Goal: Information Seeking & Learning: Learn about a topic

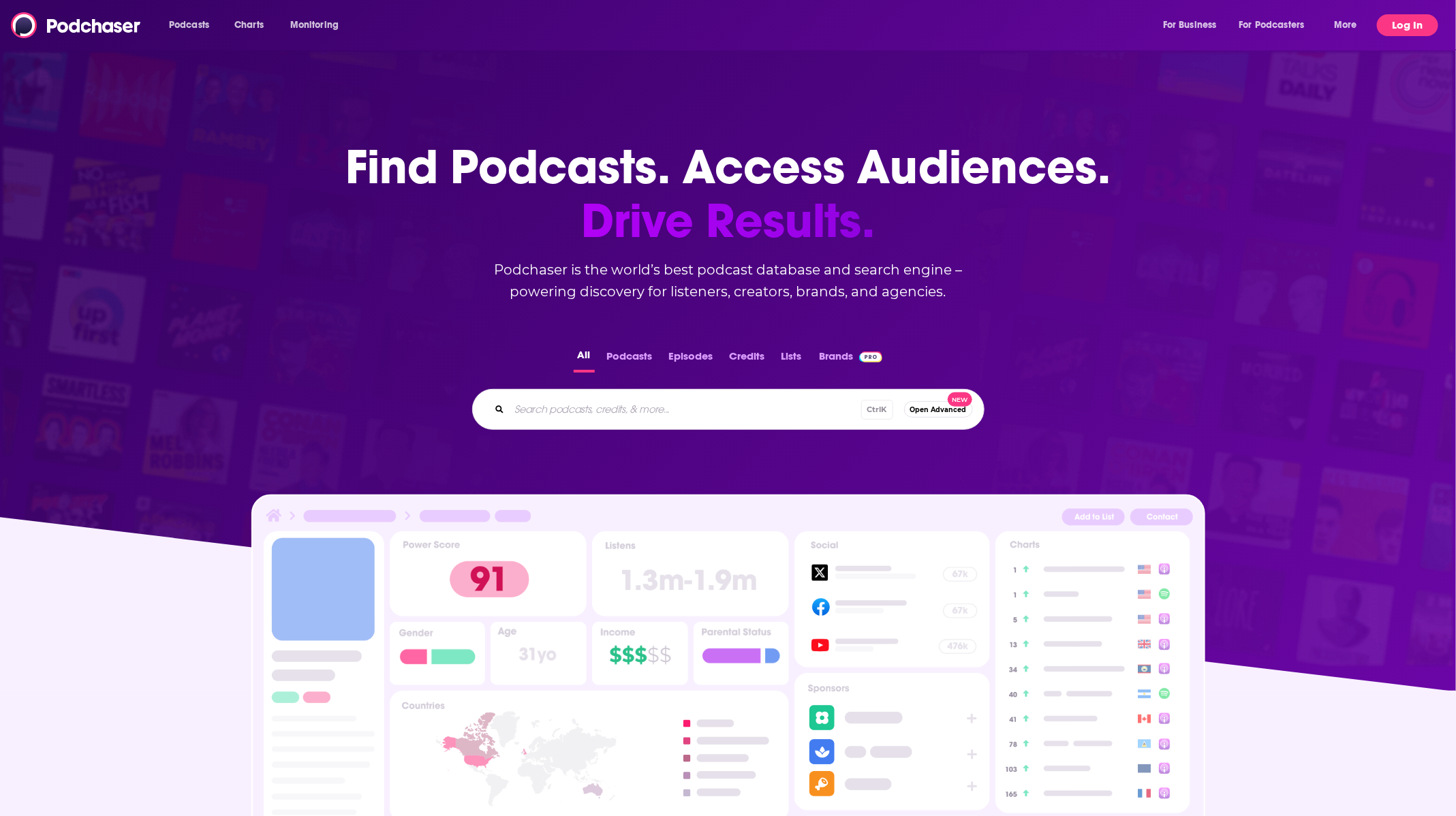
click at [1413, 19] on button "Log In" at bounding box center [1408, 25] width 62 height 22
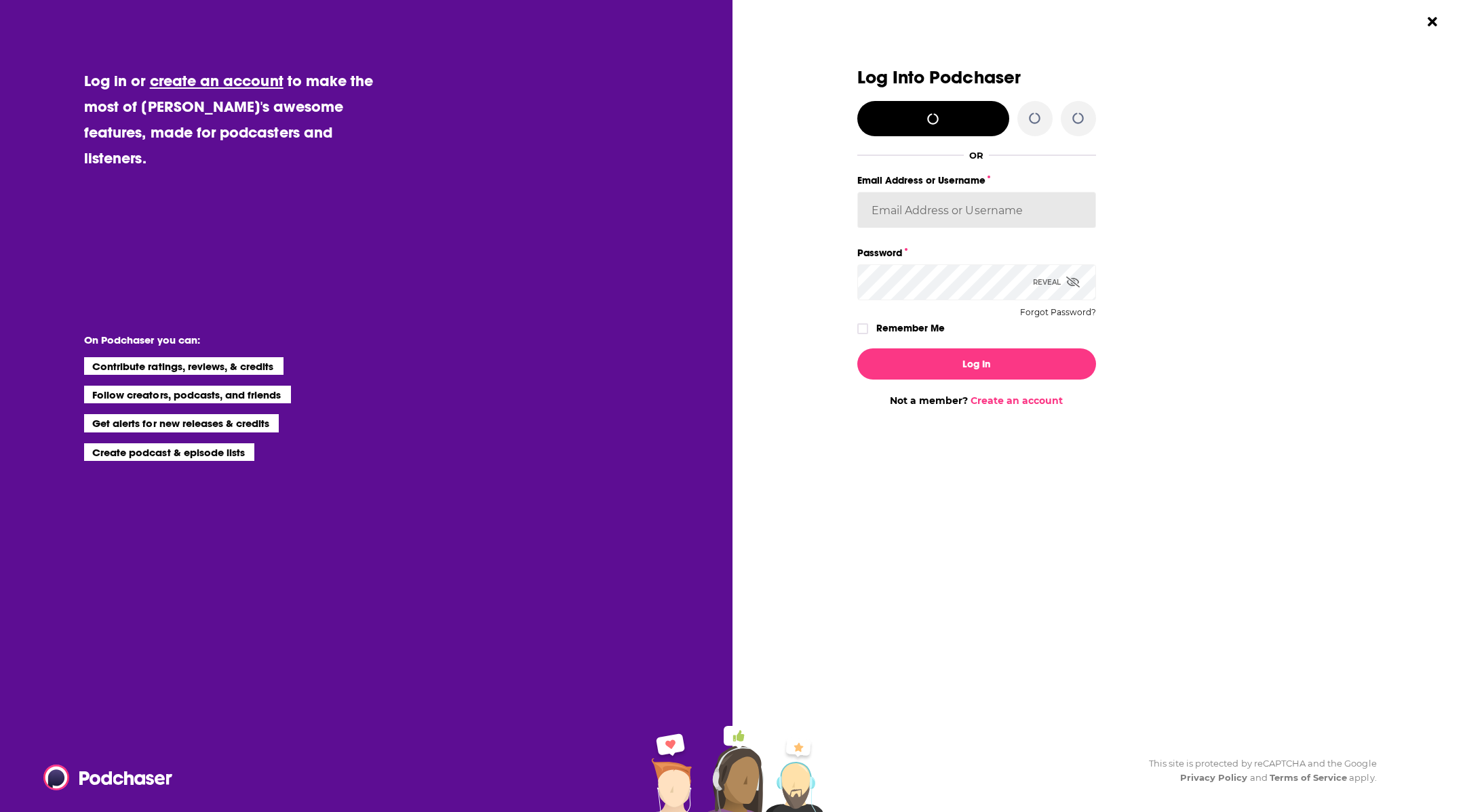
type input "[EMAIL_ADDRESS][DOMAIN_NAME]"
click at [913, 362] on button "Log In" at bounding box center [977, 364] width 239 height 31
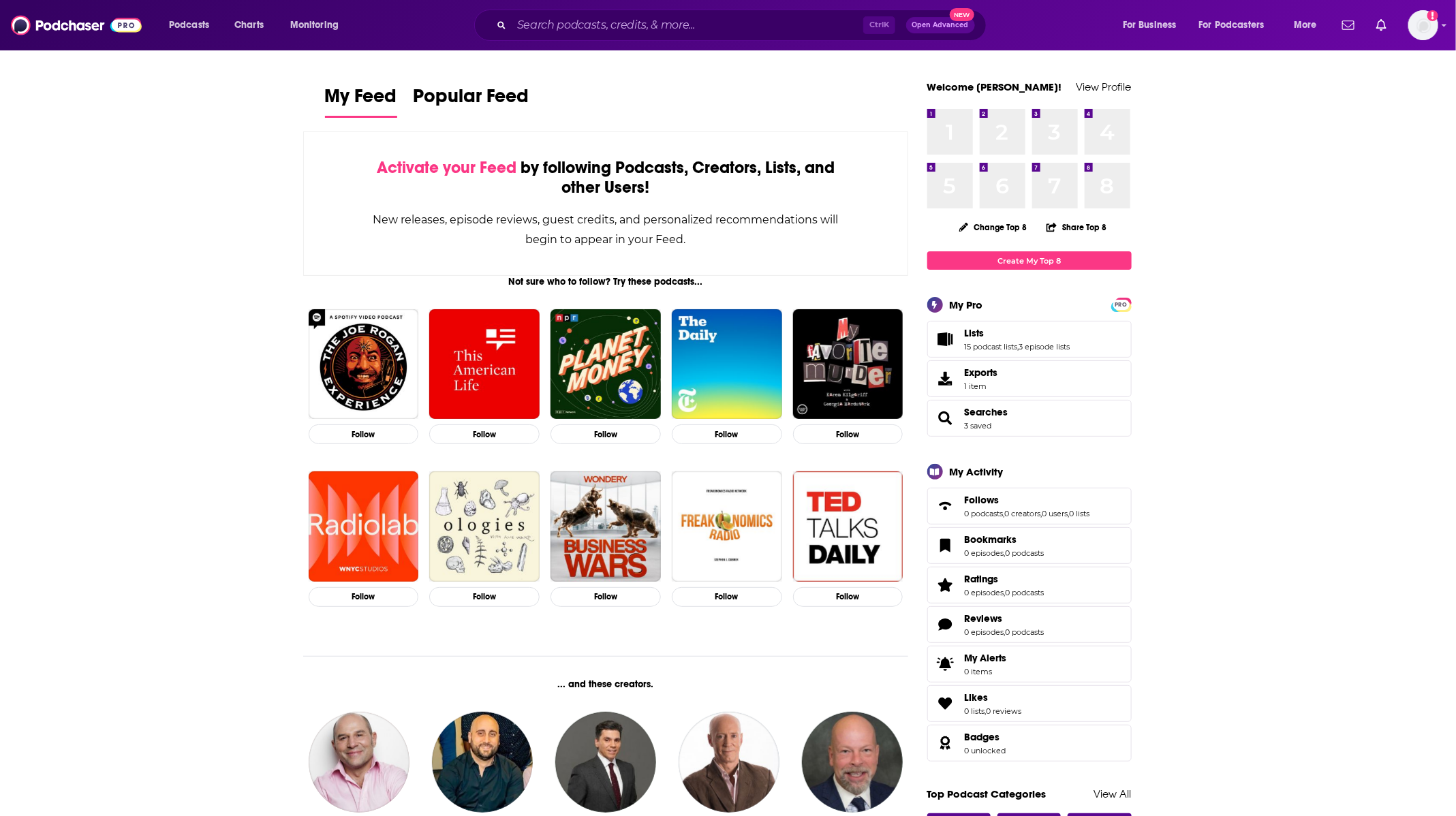
click at [928, 22] on span "Open Advanced" at bounding box center [941, 25] width 57 height 7
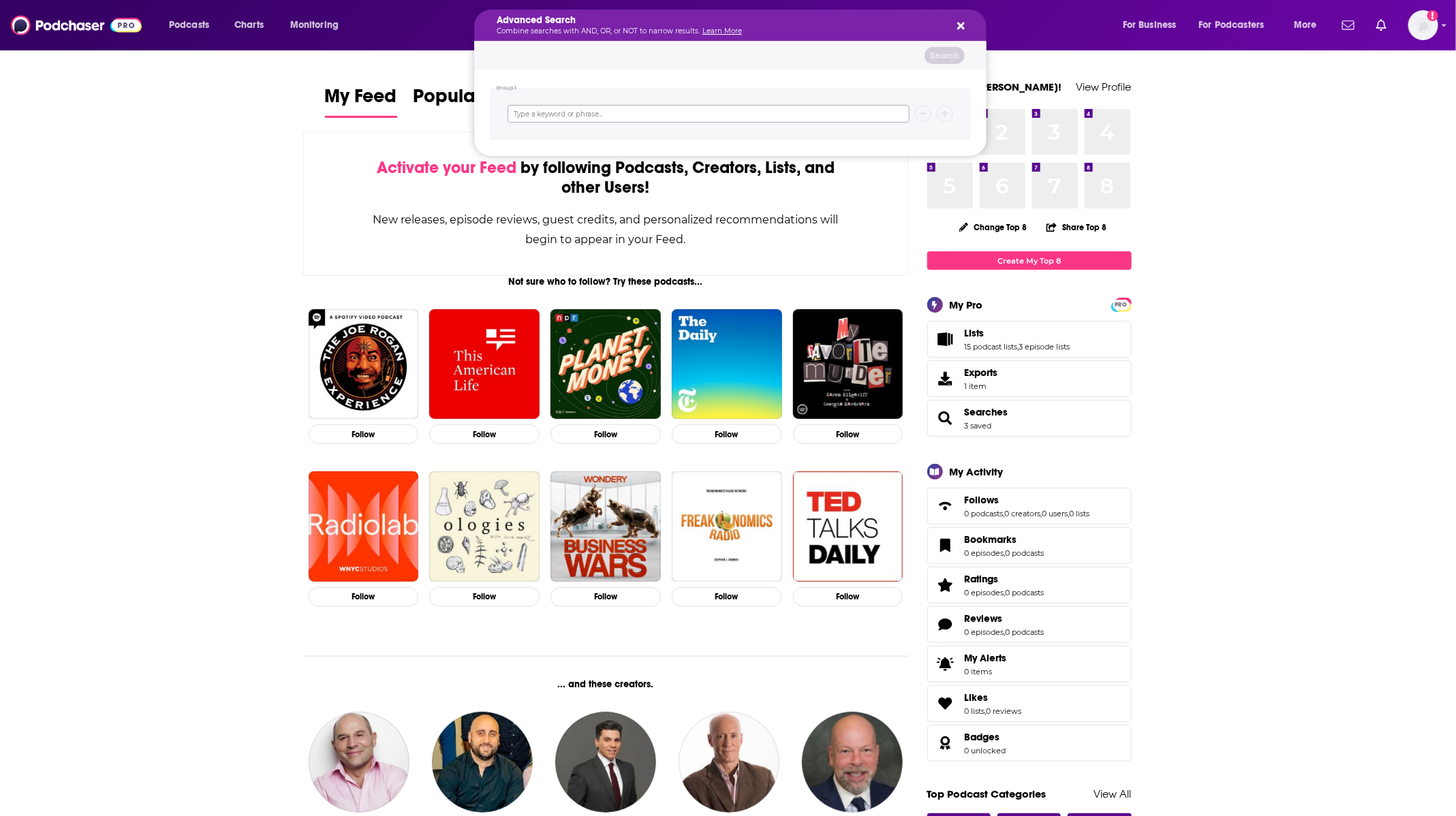
click at [743, 118] on input "Search podcasts, credits, & more..." at bounding box center [708, 114] width 402 height 17
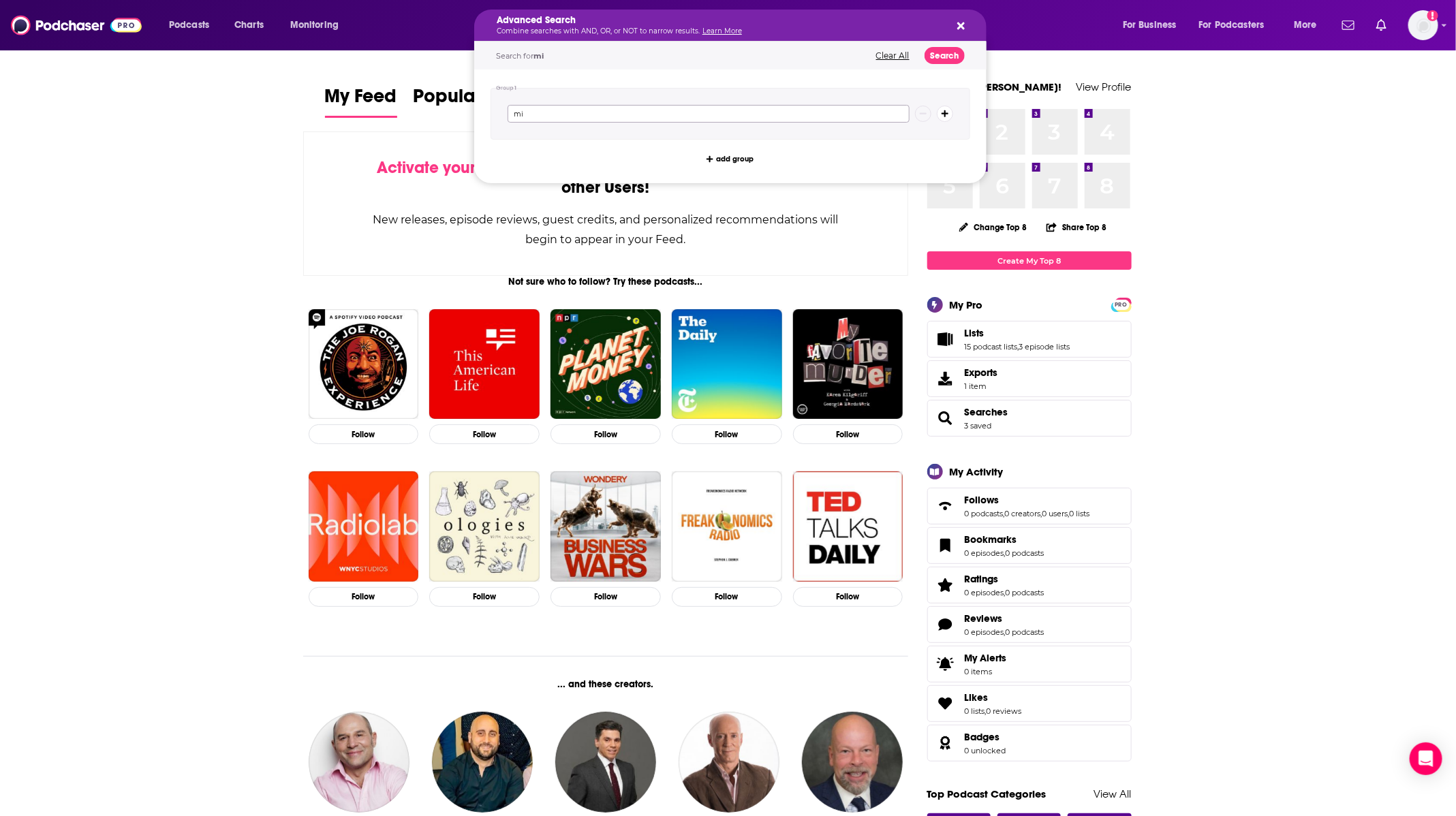
type input "m"
type input "[DEMOGRAPHIC_DATA] missions overseas"
click at [938, 47] on button "Search" at bounding box center [944, 56] width 40 height 17
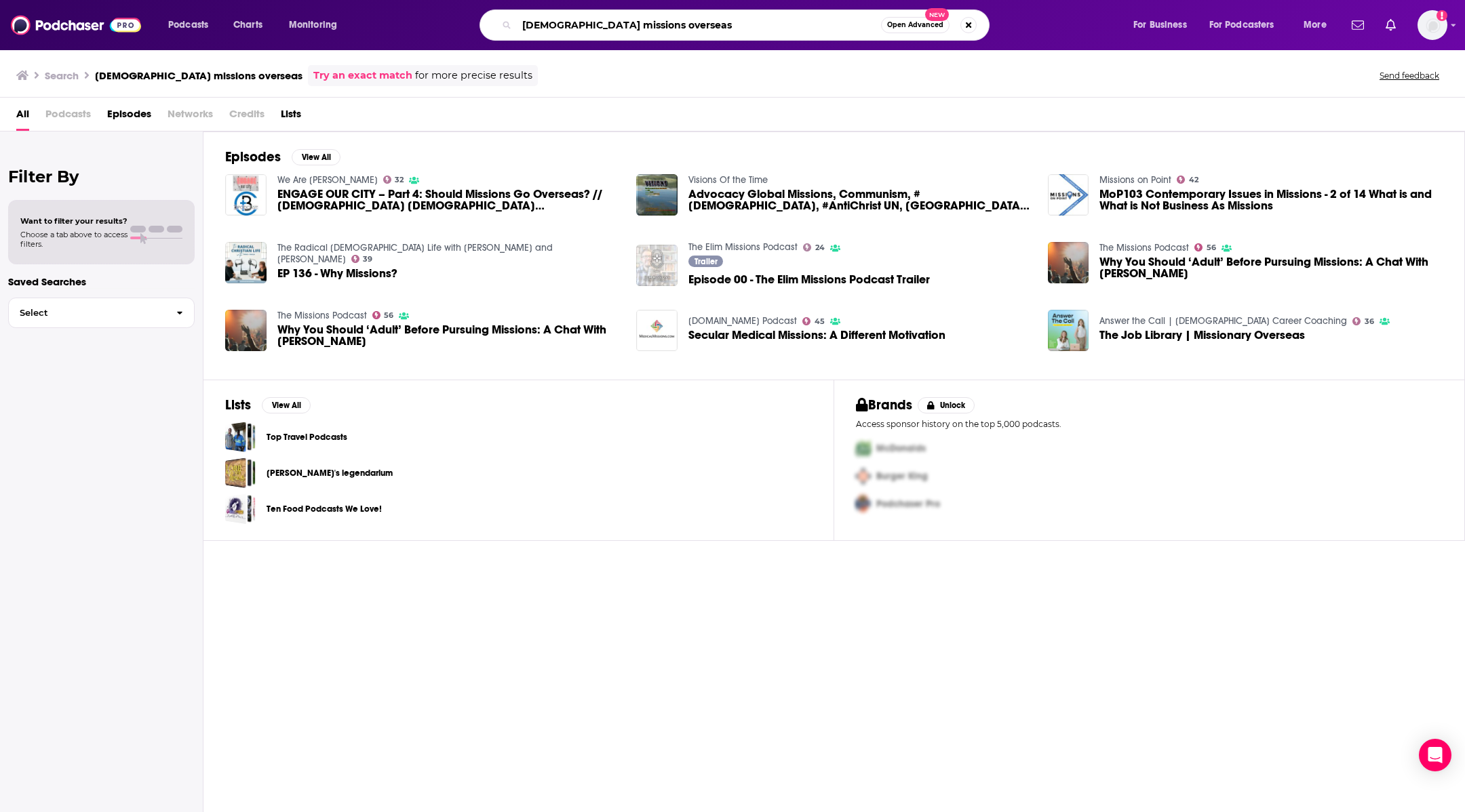
click at [783, 20] on input "[DEMOGRAPHIC_DATA] missions overseas" at bounding box center [698, 25] width 364 height 22
type input "="
click at [1199, 81] on div "Search [DEMOGRAPHIC_DATA] missions overseas Try an exact match for more precise…" at bounding box center [730, 75] width 1426 height 21
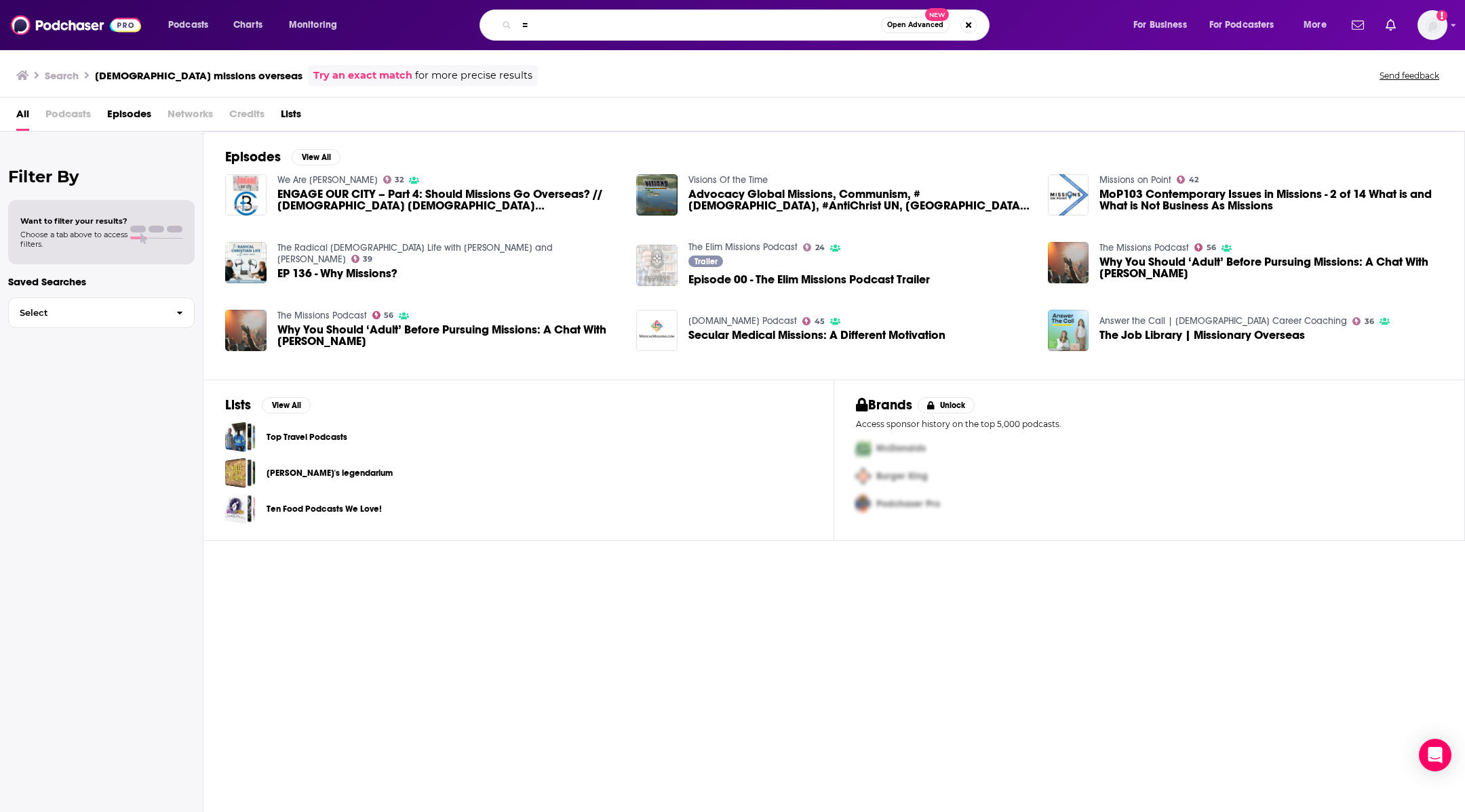
click at [668, 20] on input "=" at bounding box center [698, 25] width 364 height 22
click at [173, 18] on span "Podcasts" at bounding box center [188, 25] width 40 height 19
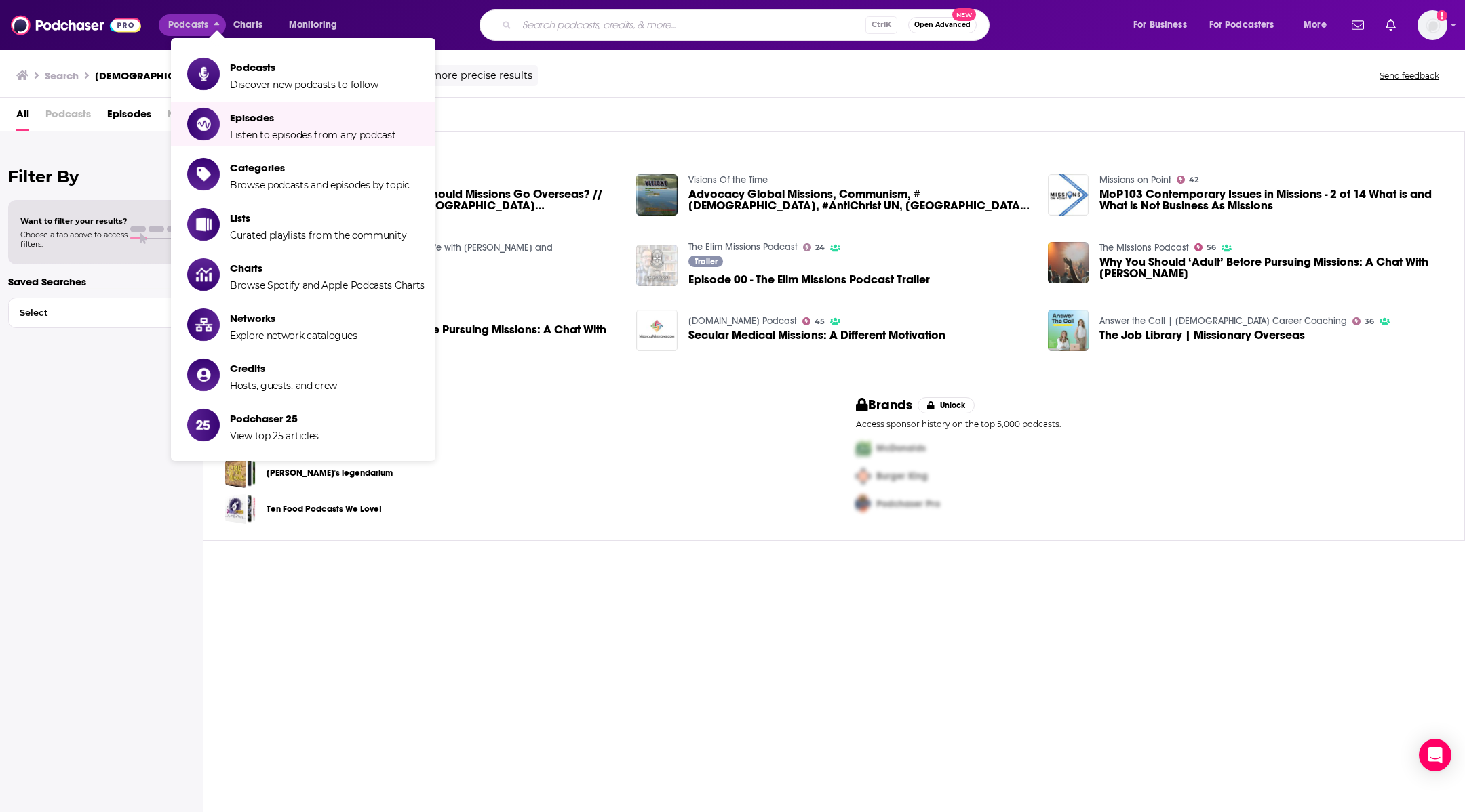
click at [250, 91] on li "Podcasts Discover new podcasts to follow" at bounding box center [303, 74] width 264 height 45
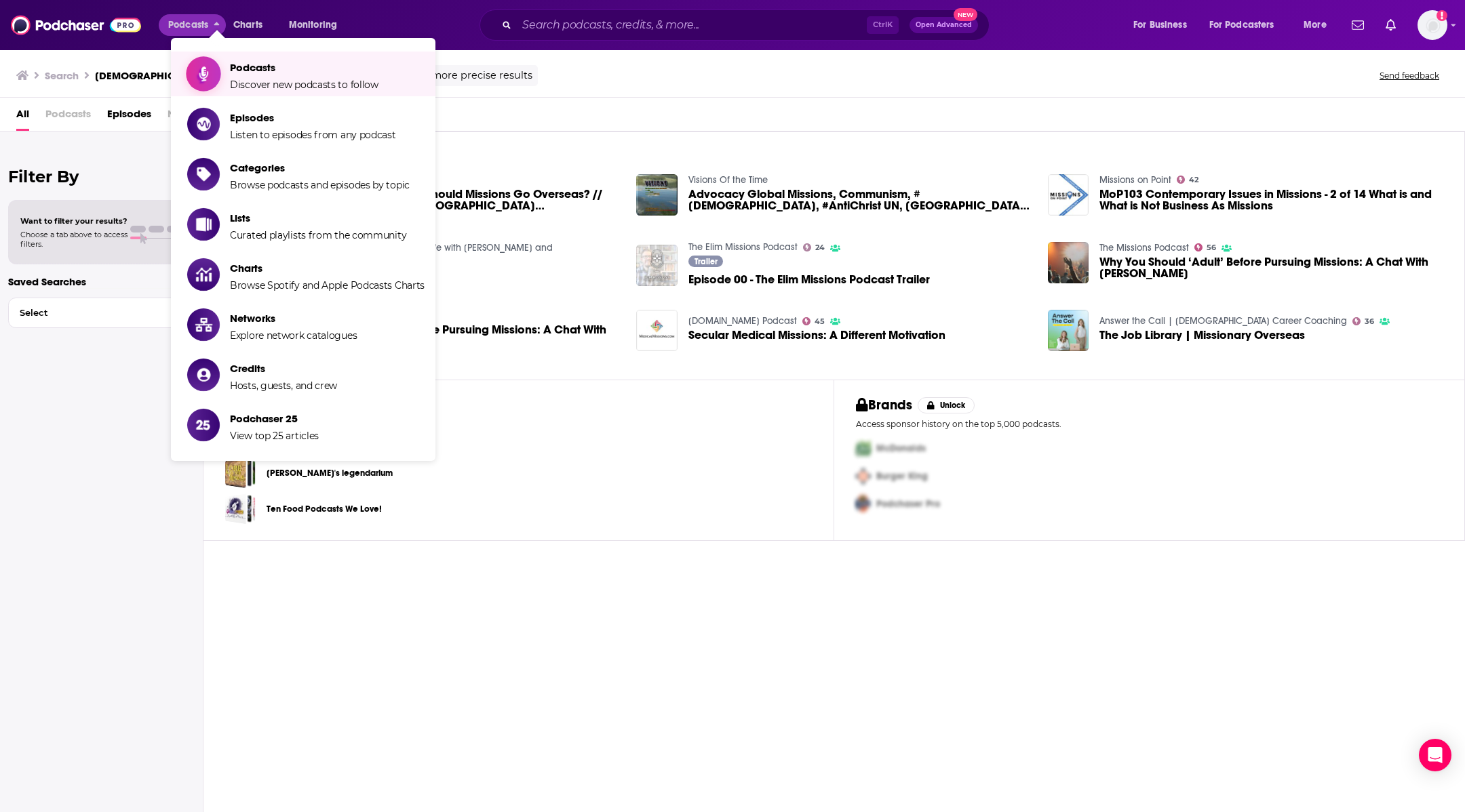
click at [254, 78] on span "Podcasts Discover new podcasts to follow" at bounding box center [304, 73] width 149 height 34
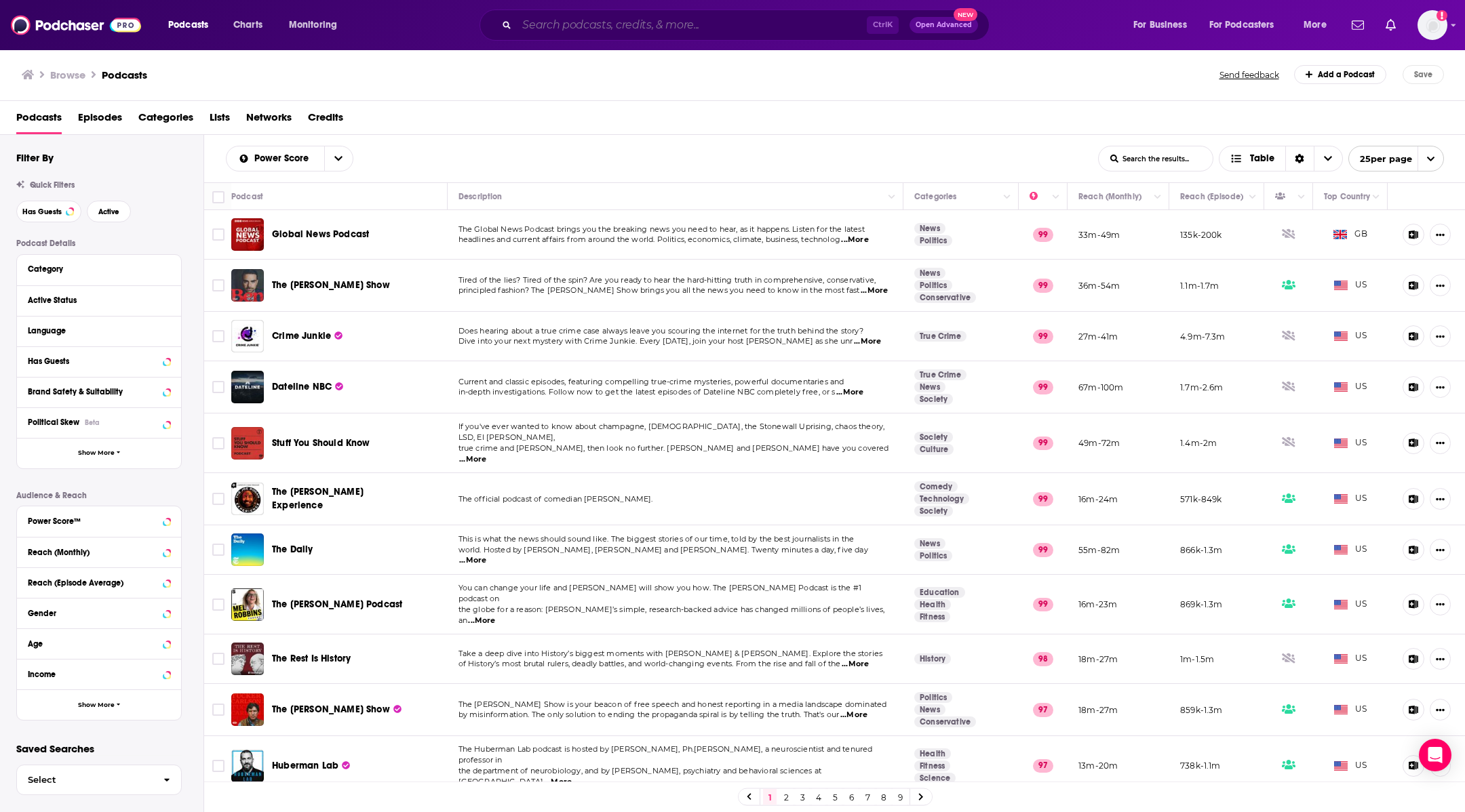
click at [559, 35] on input "Search podcasts, credits, & more..." at bounding box center [691, 25] width 350 height 22
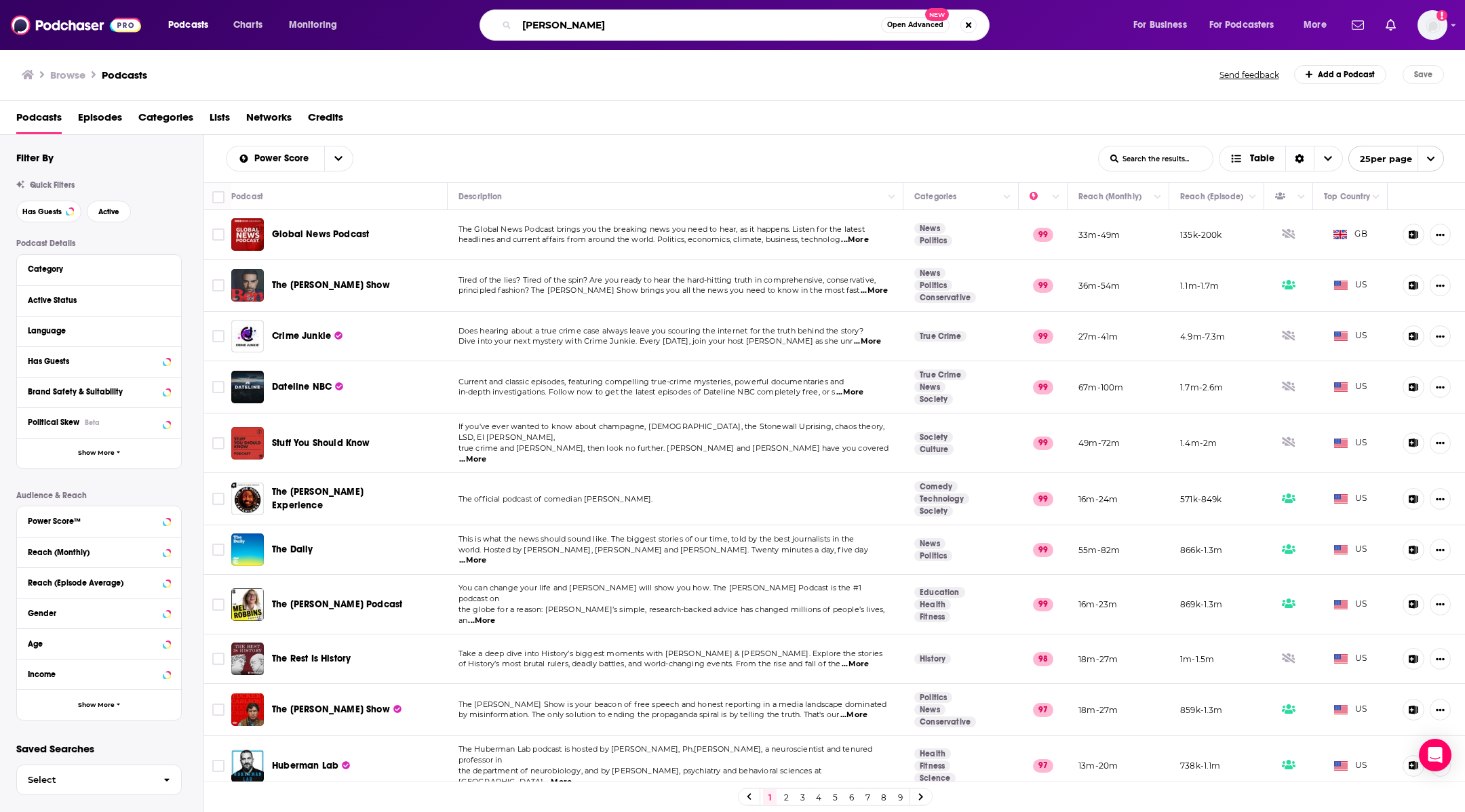
type input "[PERSON_NAME]"
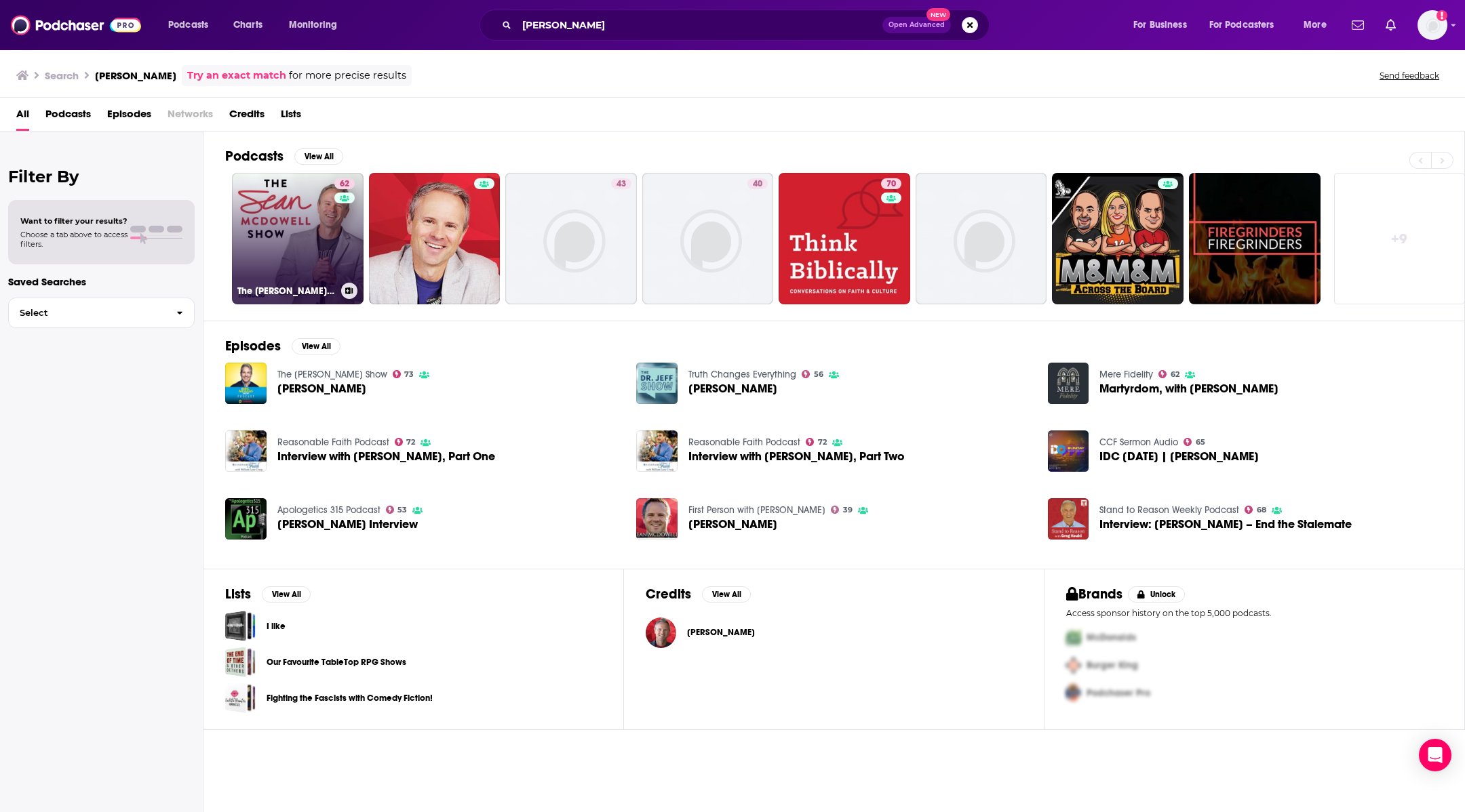
click at [314, 195] on link "62 The [PERSON_NAME] Show" at bounding box center [297, 238] width 131 height 131
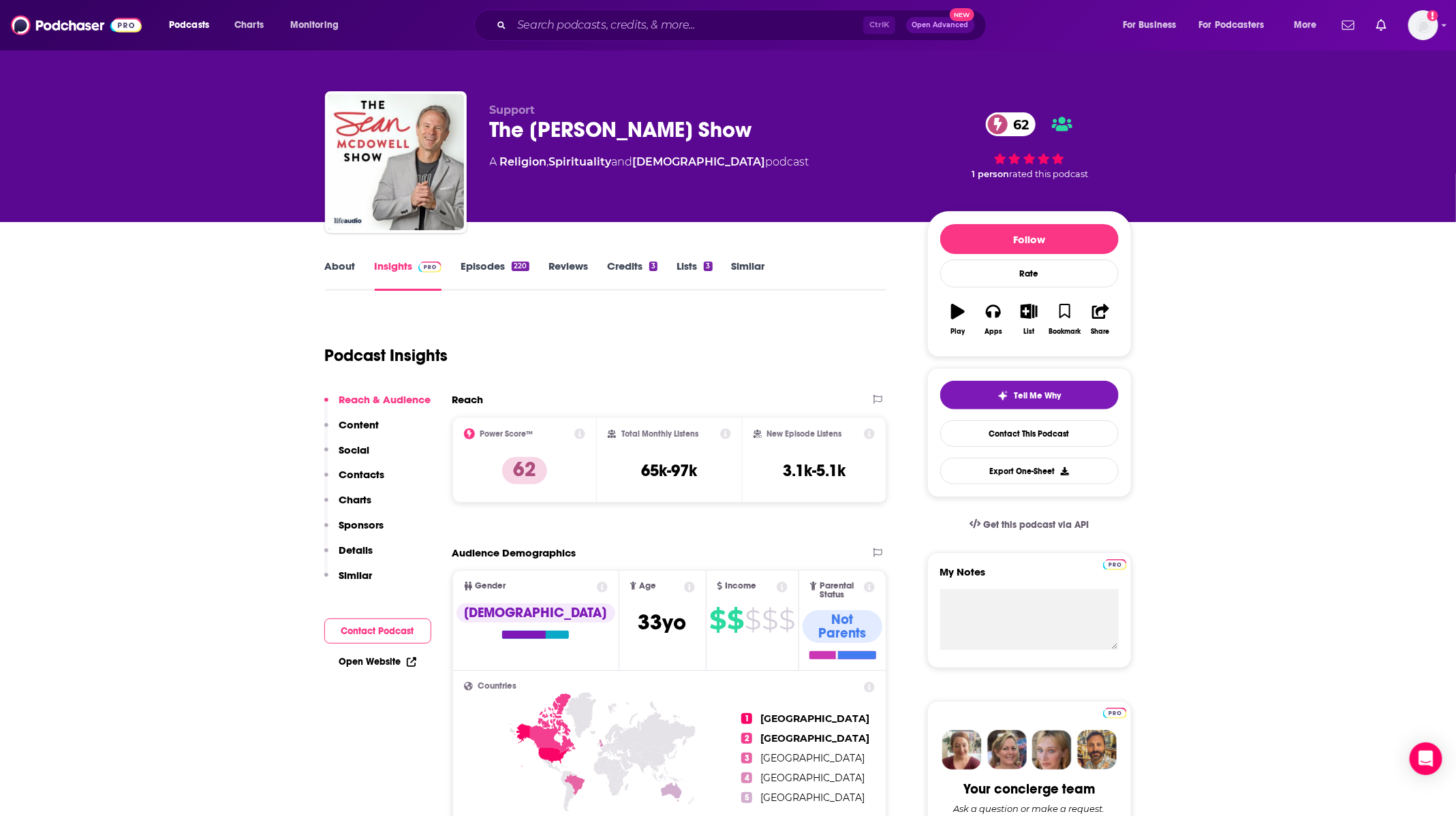
click at [496, 265] on link "Episodes 220" at bounding box center [495, 276] width 68 height 32
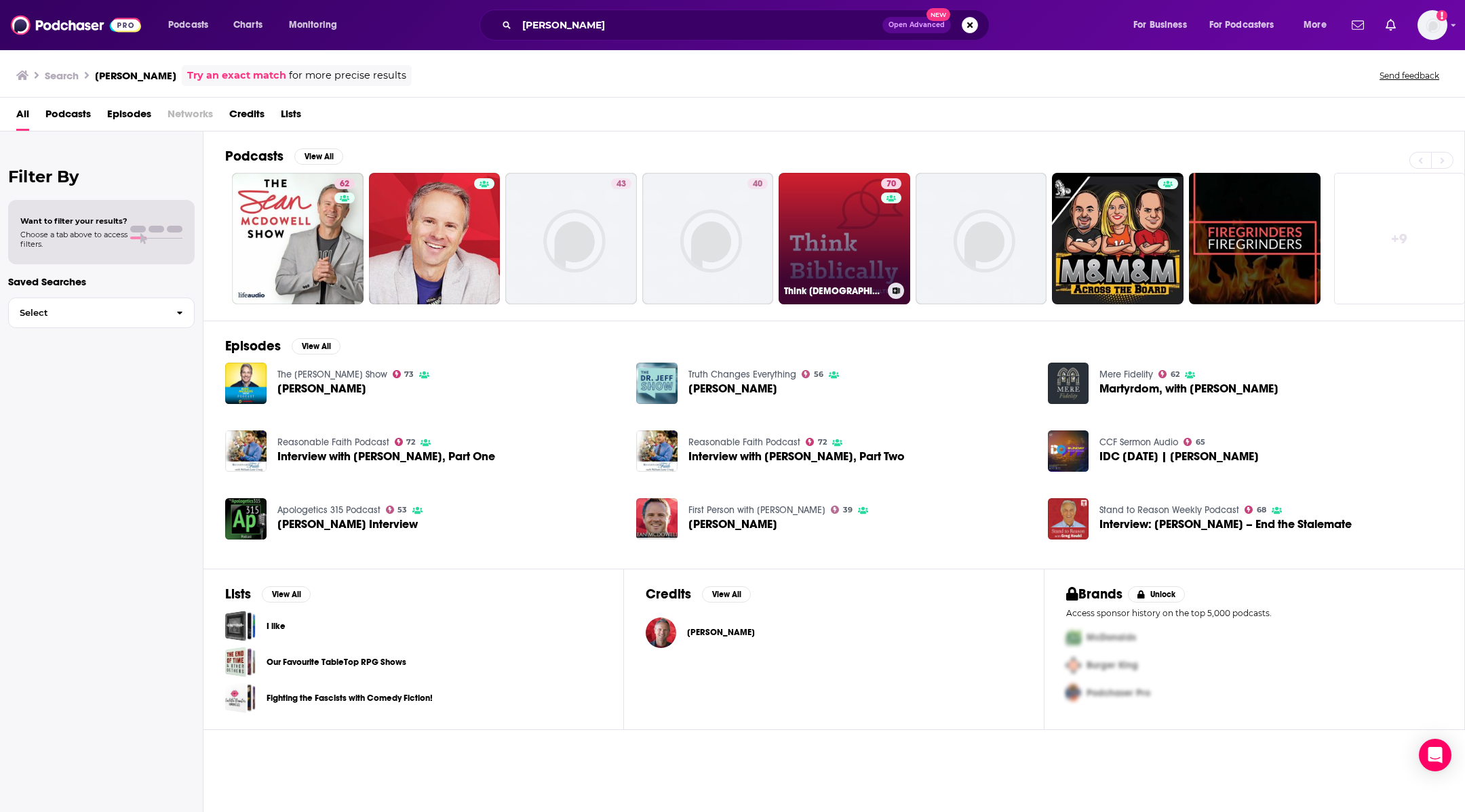
click at [830, 228] on link "70 Think [DEMOGRAPHIC_DATA]: Conversations on Faith & Culture" at bounding box center [844, 238] width 131 height 131
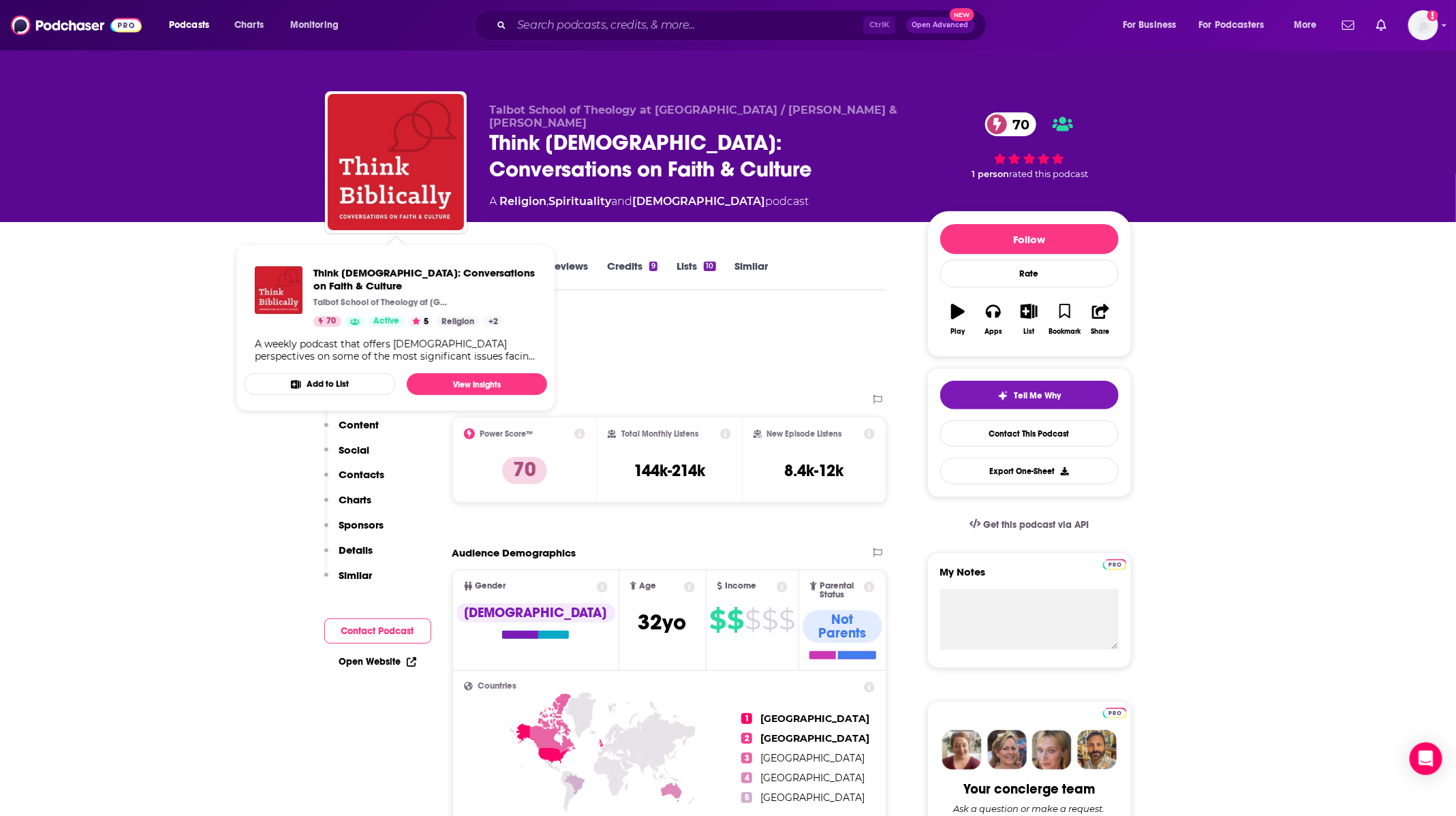
click at [683, 354] on div "Podcast Insights" at bounding box center [600, 348] width 551 height 70
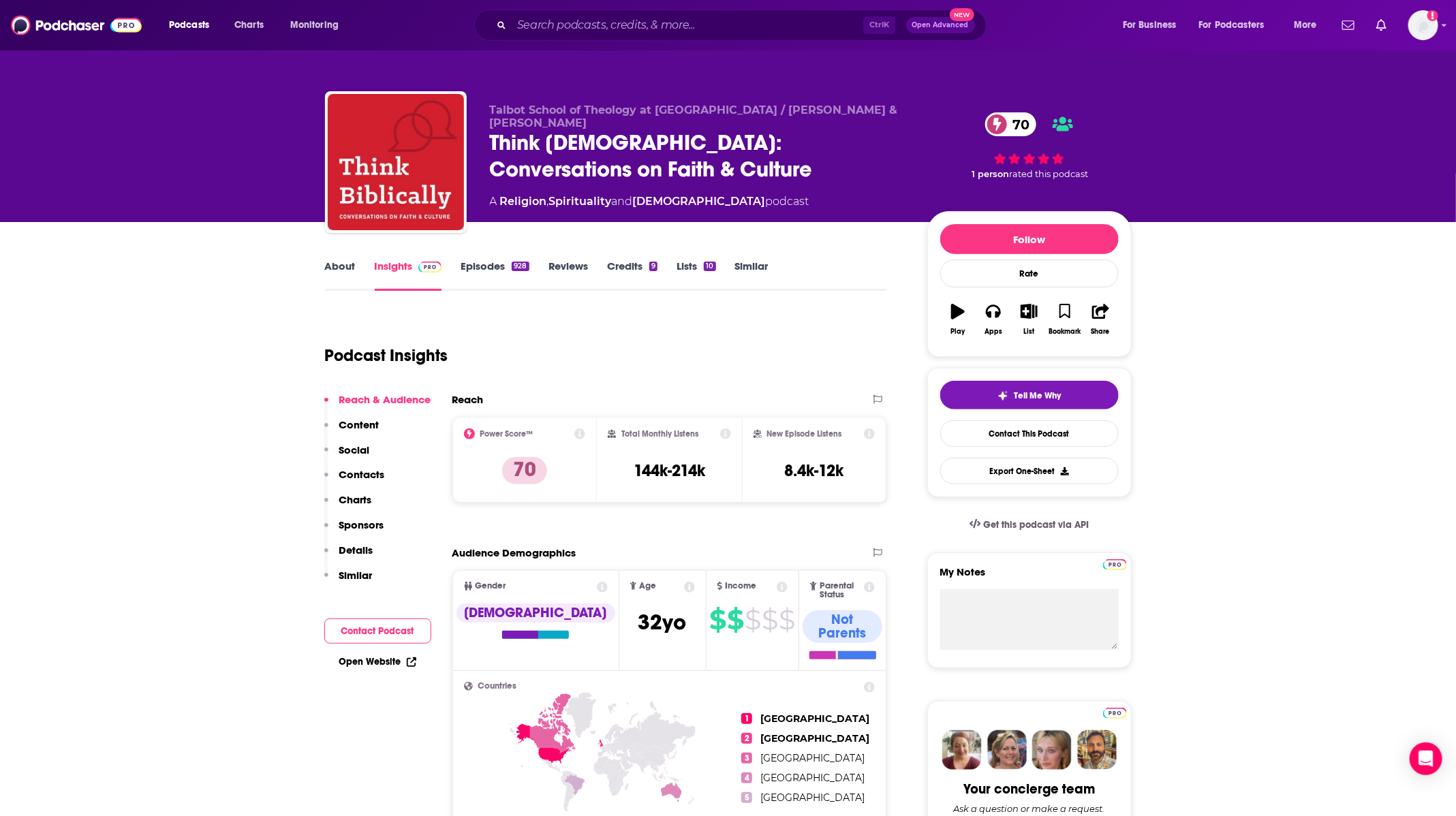
click at [463, 270] on link "Episodes 928" at bounding box center [495, 276] width 68 height 32
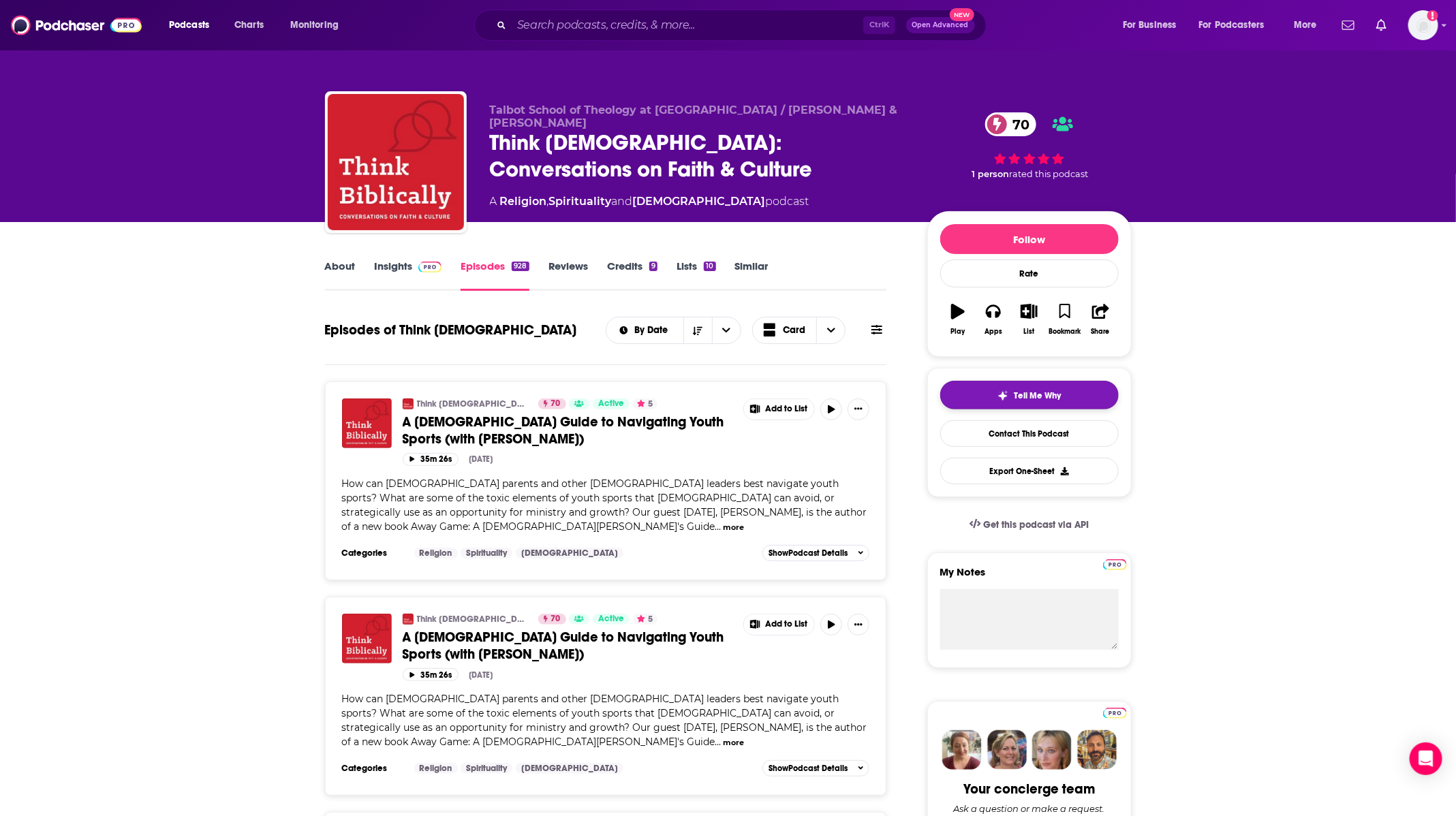
click at [1007, 381] on button "Tell Me Why" at bounding box center [1029, 395] width 179 height 28
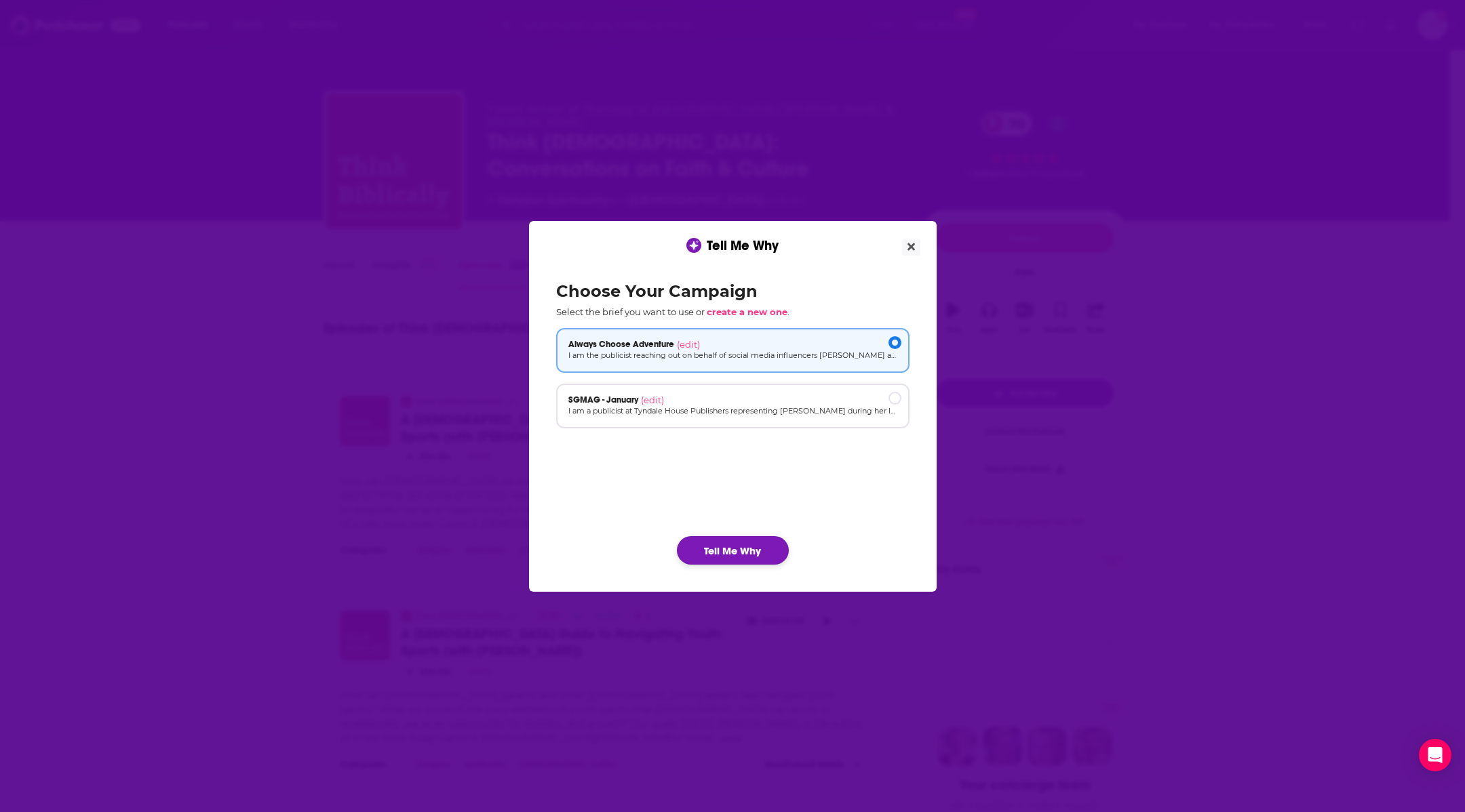
click at [706, 539] on button "Tell Me Why" at bounding box center [733, 550] width 112 height 28
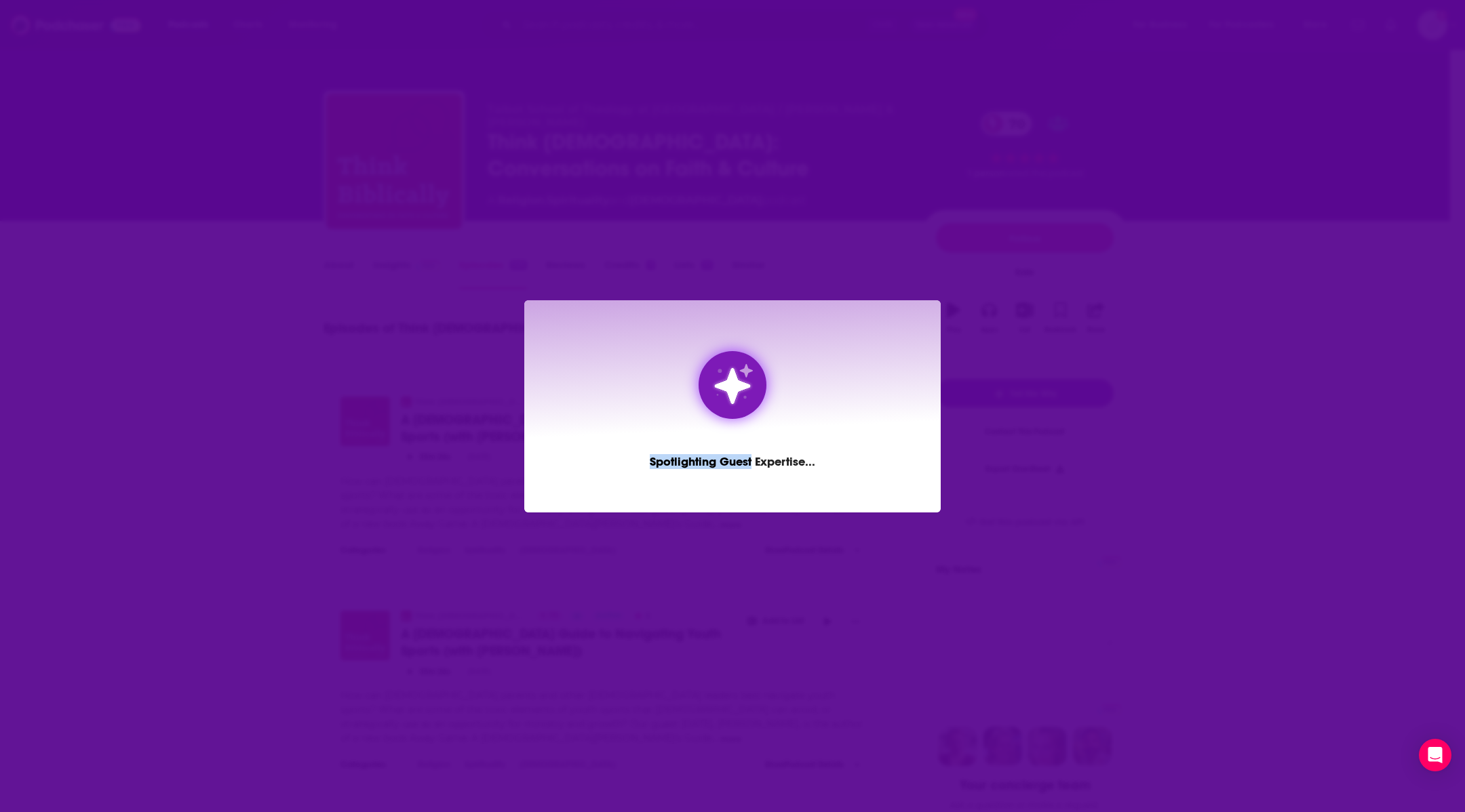
drag, startPoint x: 706, startPoint y: 539, endPoint x: 722, endPoint y: 443, distance: 97.3
click at [722, 446] on div "Spotlighting Guest Expertise ..." at bounding box center [732, 406] width 1465 height 812
drag, startPoint x: 459, startPoint y: 291, endPoint x: 400, endPoint y: 281, distance: 59.8
click at [450, 288] on div "Spotlighting Guest Expertise ..." at bounding box center [732, 406] width 1465 height 812
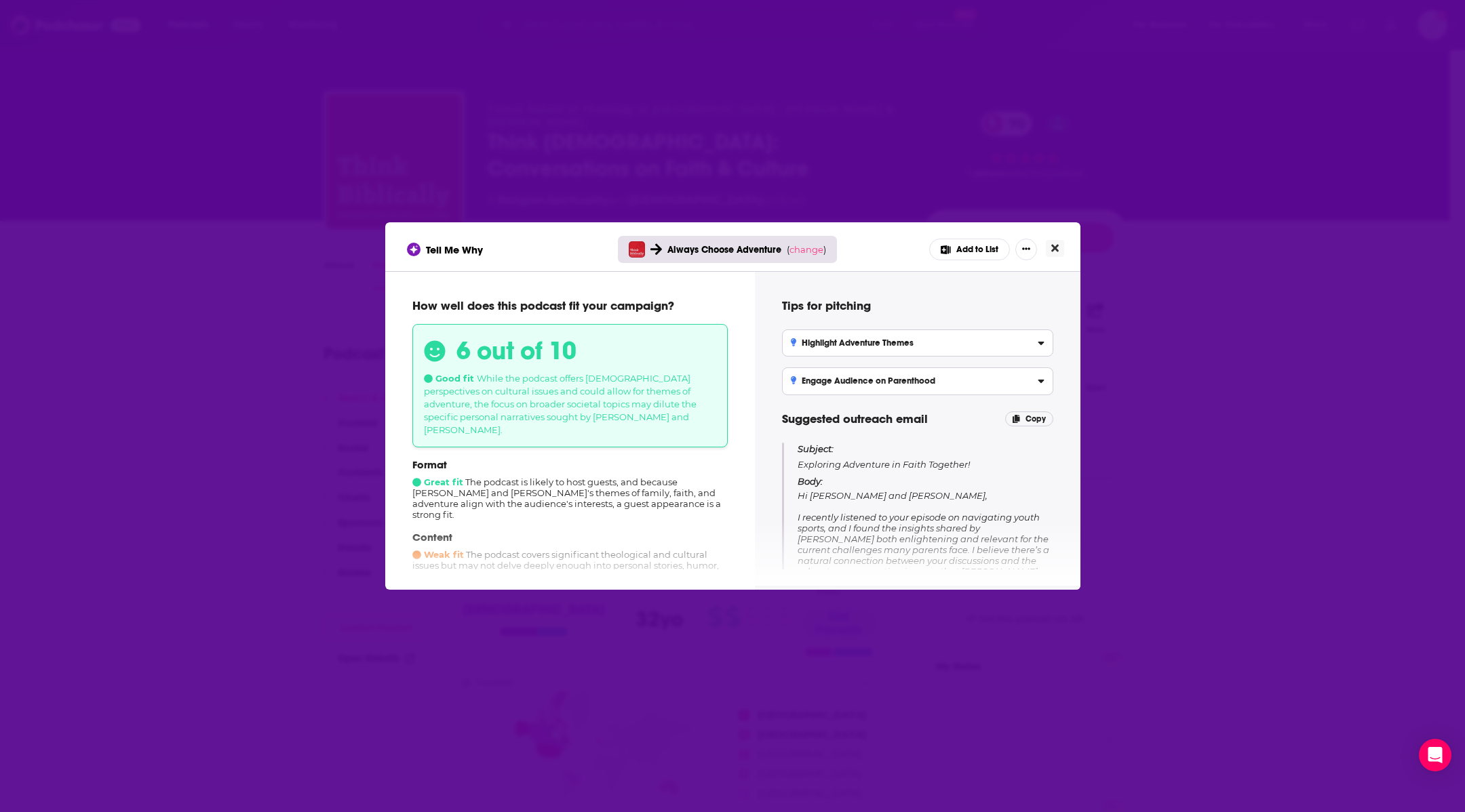
click at [1051, 244] on icon "Close" at bounding box center [1055, 248] width 7 height 11
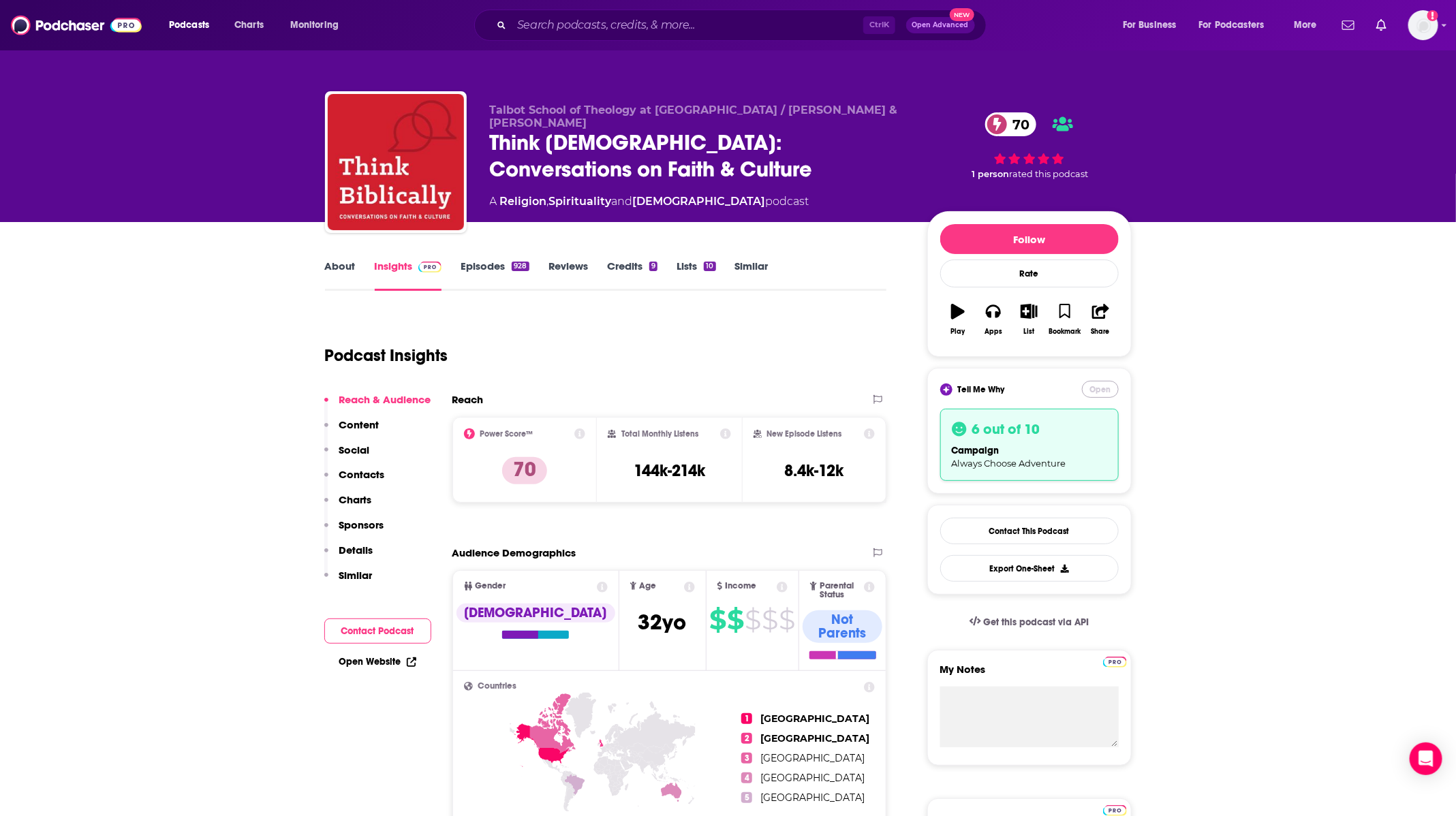
click at [1097, 385] on button "Open" at bounding box center [1100, 389] width 37 height 17
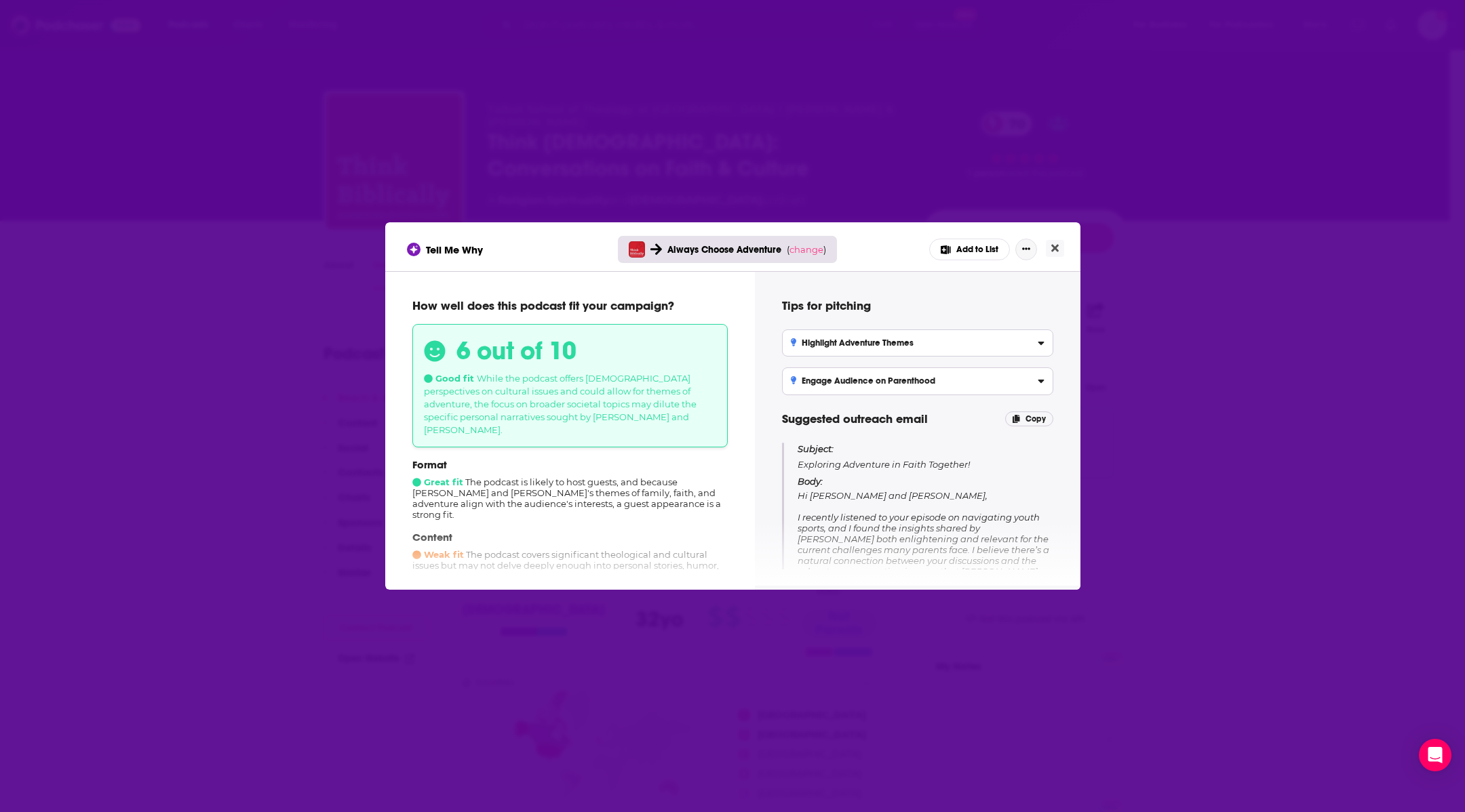
click at [1020, 252] on button "Show More Button" at bounding box center [1026, 250] width 22 height 22
click at [469, 248] on span "Tell Me Why" at bounding box center [455, 250] width 57 height 13
click at [804, 251] on span "change" at bounding box center [806, 249] width 34 height 11
click at [837, 351] on button "Change campaign" at bounding box center [831, 351] width 91 height 17
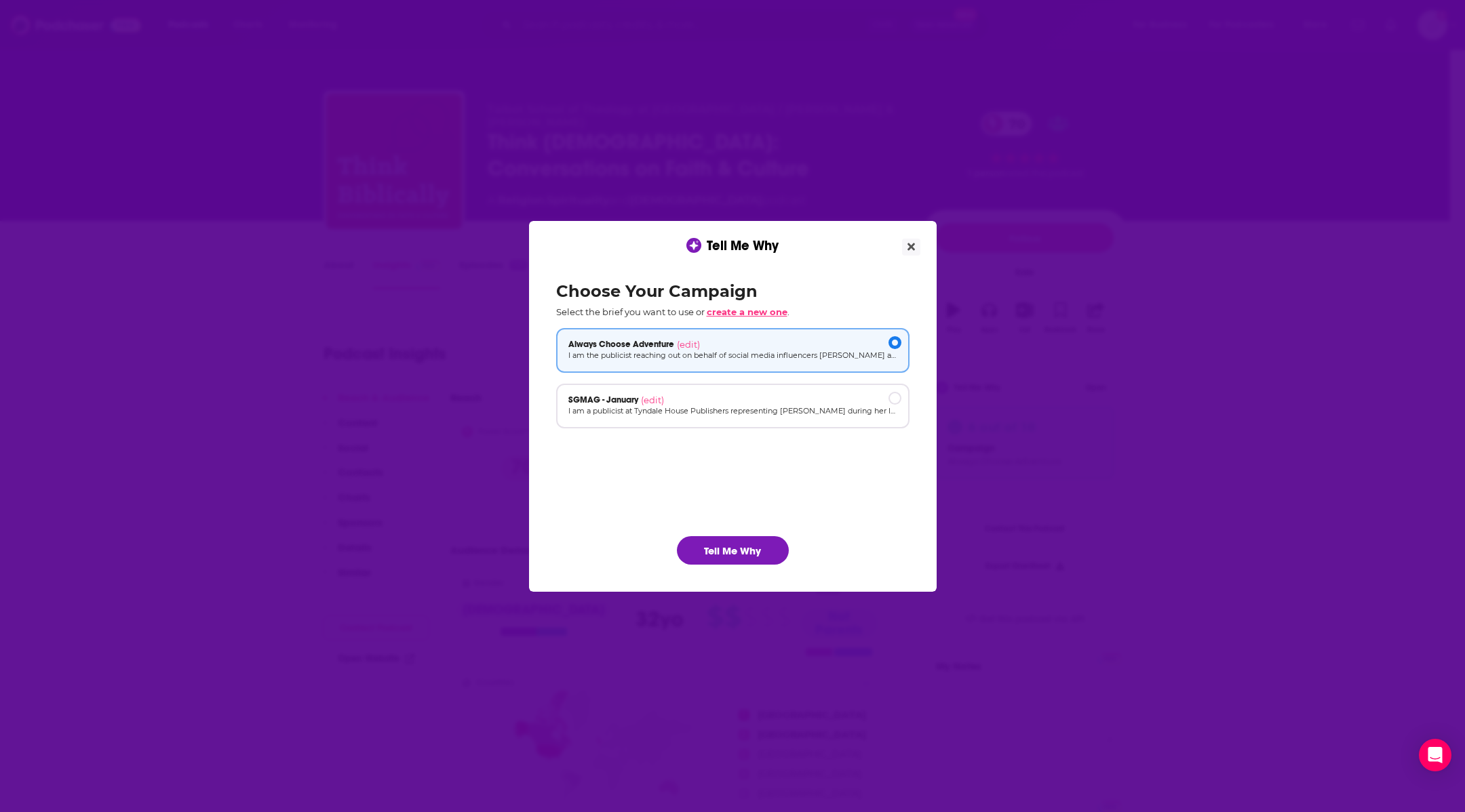
click at [753, 311] on span "create a new one" at bounding box center [747, 312] width 81 height 11
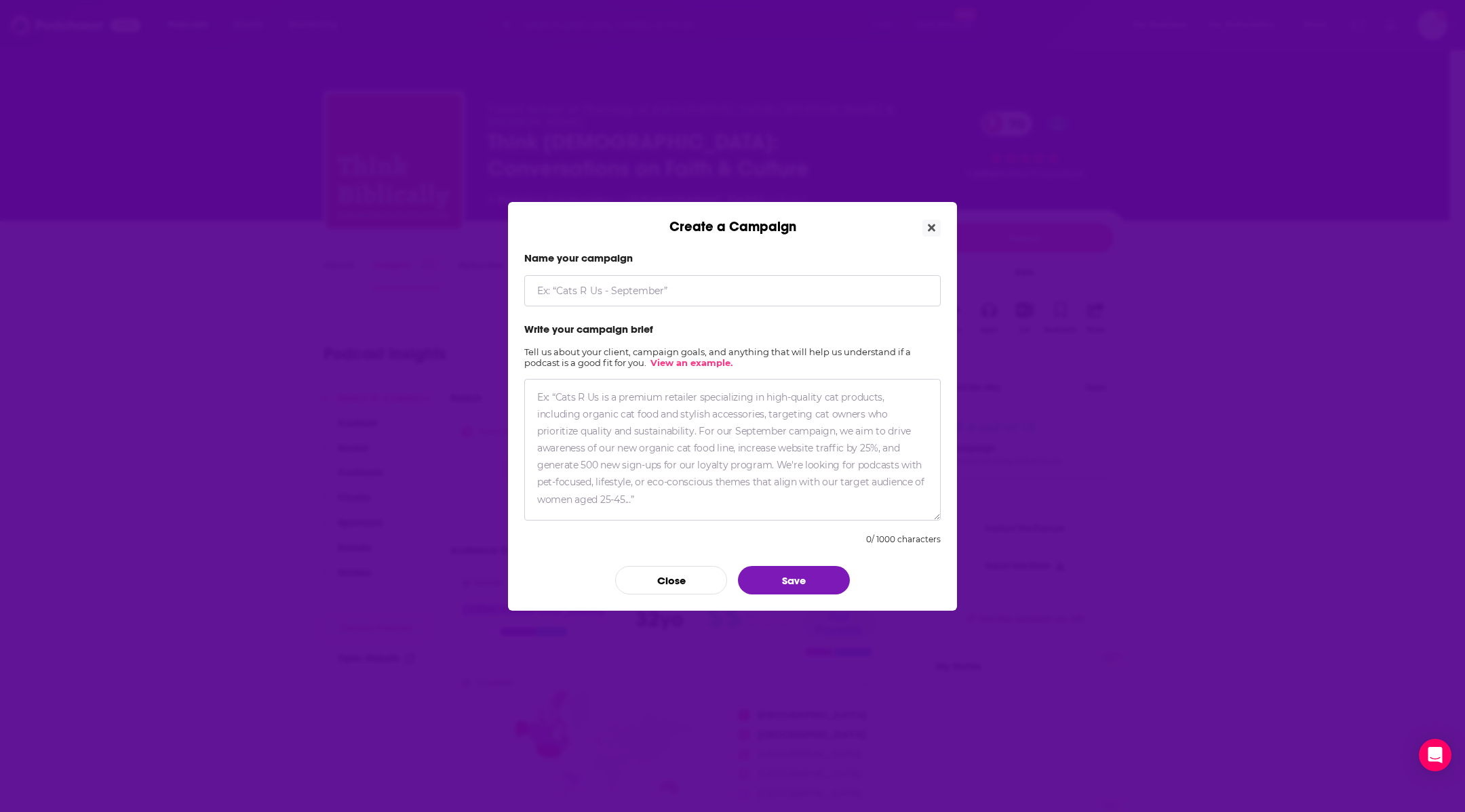
click at [789, 299] on input "Create a Campaign" at bounding box center [733, 291] width 417 height 31
type input "People Are the Wealth"
click at [634, 410] on textarea "Create a Campaign" at bounding box center [733, 450] width 417 height 141
click at [585, 418] on textarea "Create a Campaign" at bounding box center [733, 450] width 417 height 141
paste textarea "[DEMOGRAPHIC_DATA][PERSON_NAME] is a native [DEMOGRAPHIC_DATA] who has answered…"
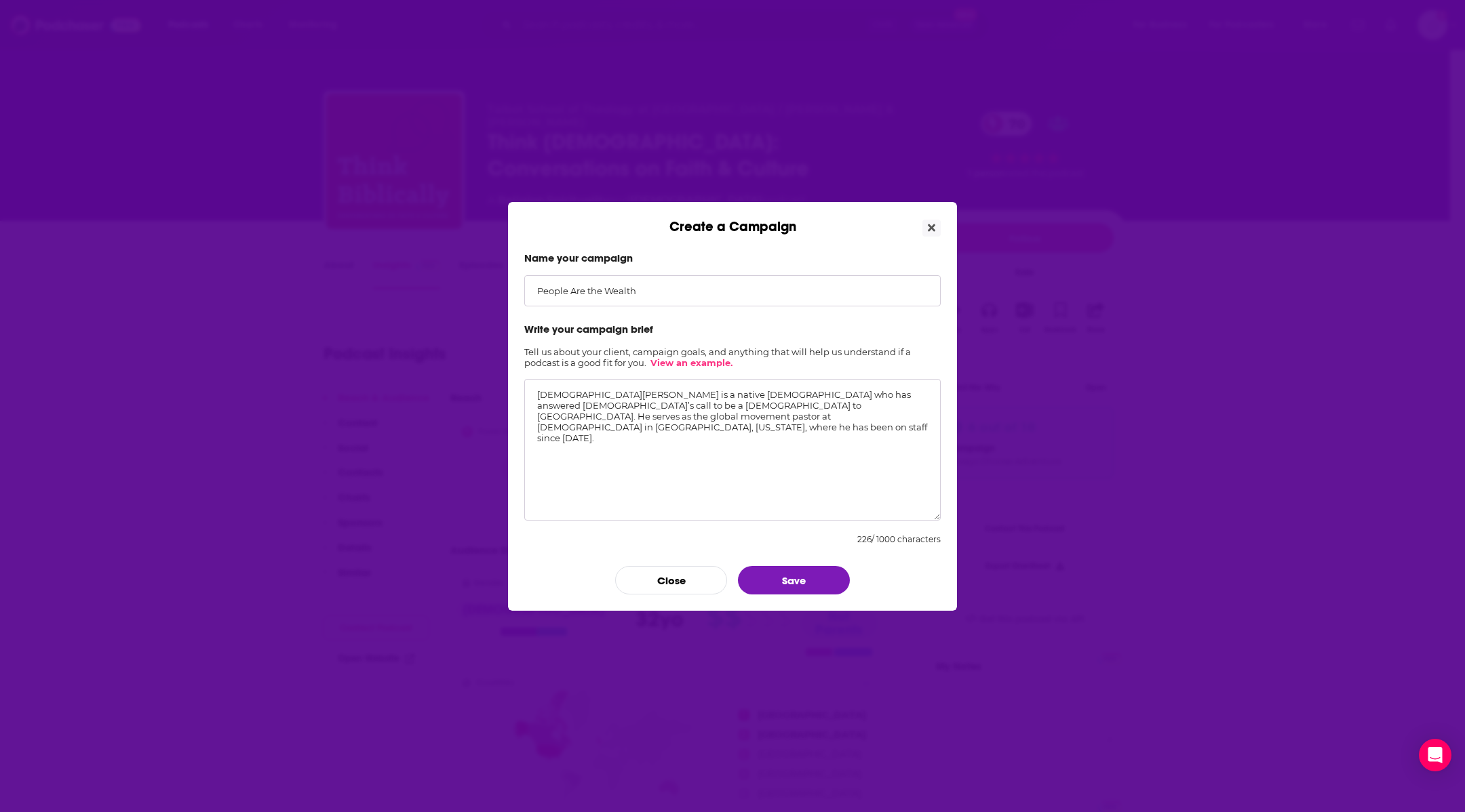
click at [774, 419] on textarea "[DEMOGRAPHIC_DATA][PERSON_NAME] is a native [DEMOGRAPHIC_DATA] who has answered…" at bounding box center [733, 450] width 417 height 141
paste textarea "In this book, [DEMOGRAPHIC_DATA][PERSON_NAME] presents an [DEMOGRAPHIC_DATA] vi…"
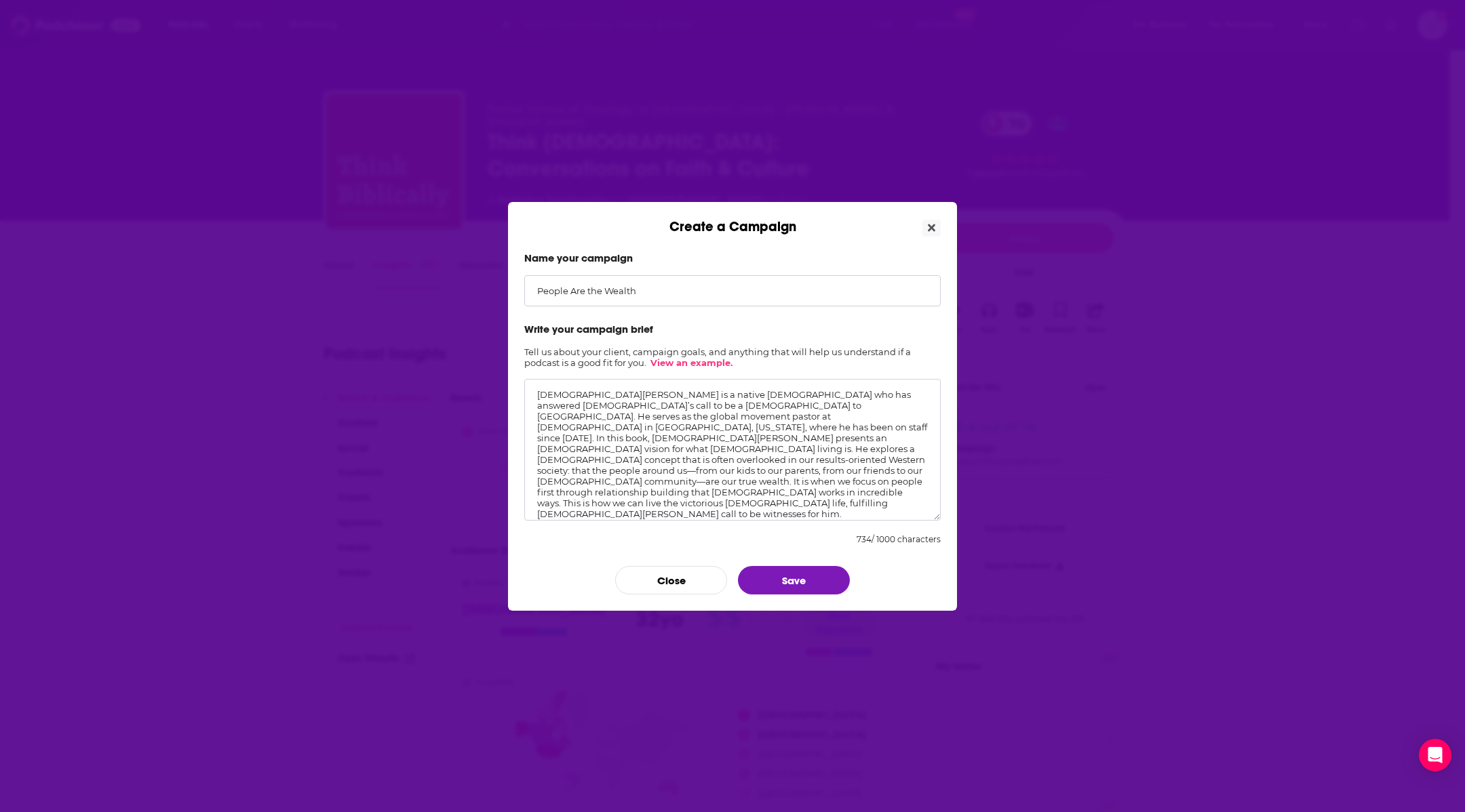
click at [841, 485] on textarea "[DEMOGRAPHIC_DATA][PERSON_NAME] is a native [DEMOGRAPHIC_DATA] who has answered…" at bounding box center [733, 450] width 417 height 141
paste textarea "• What Is True Wealth? — Learn how building relationships through a high view o…"
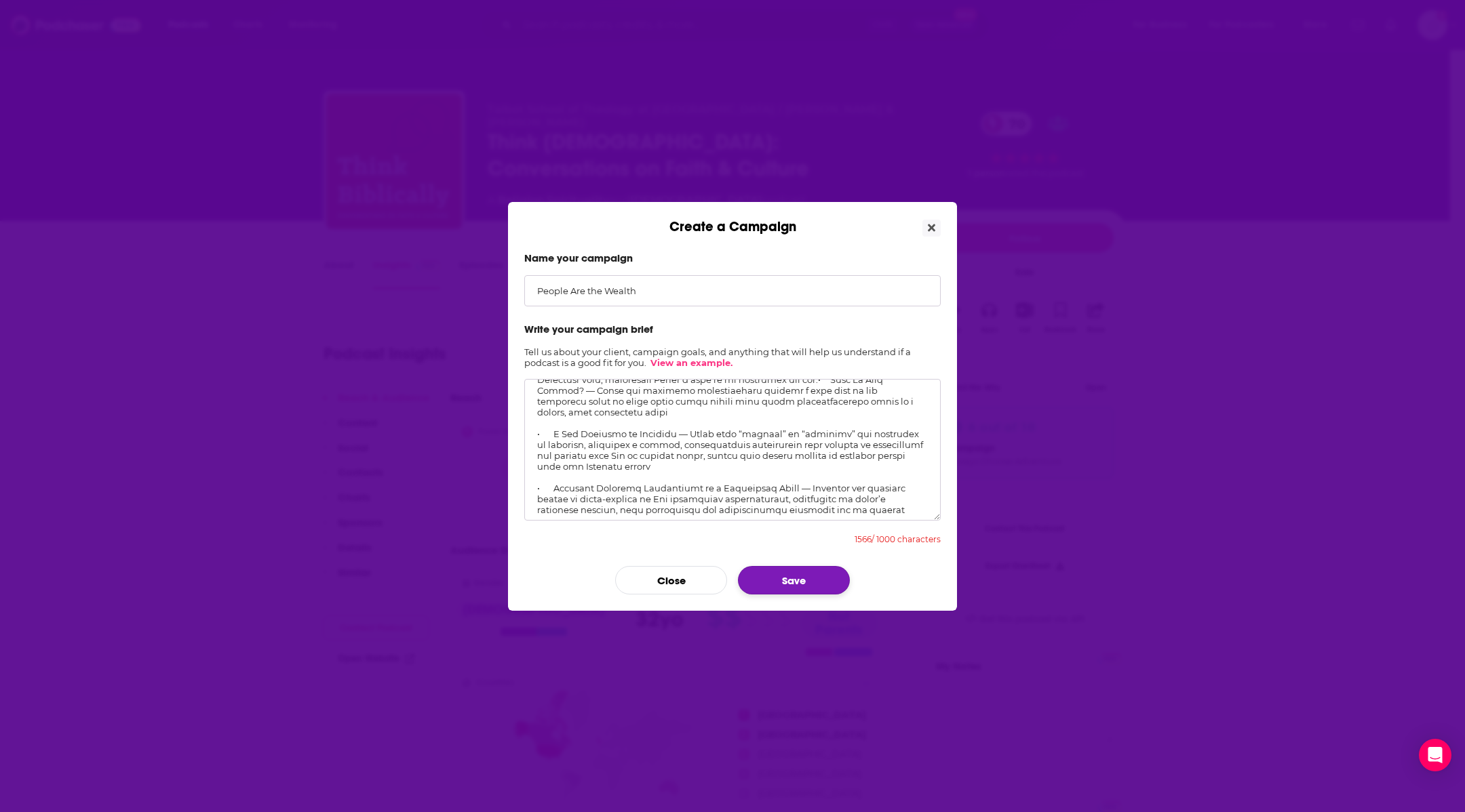
click at [786, 583] on button "Save" at bounding box center [793, 580] width 112 height 28
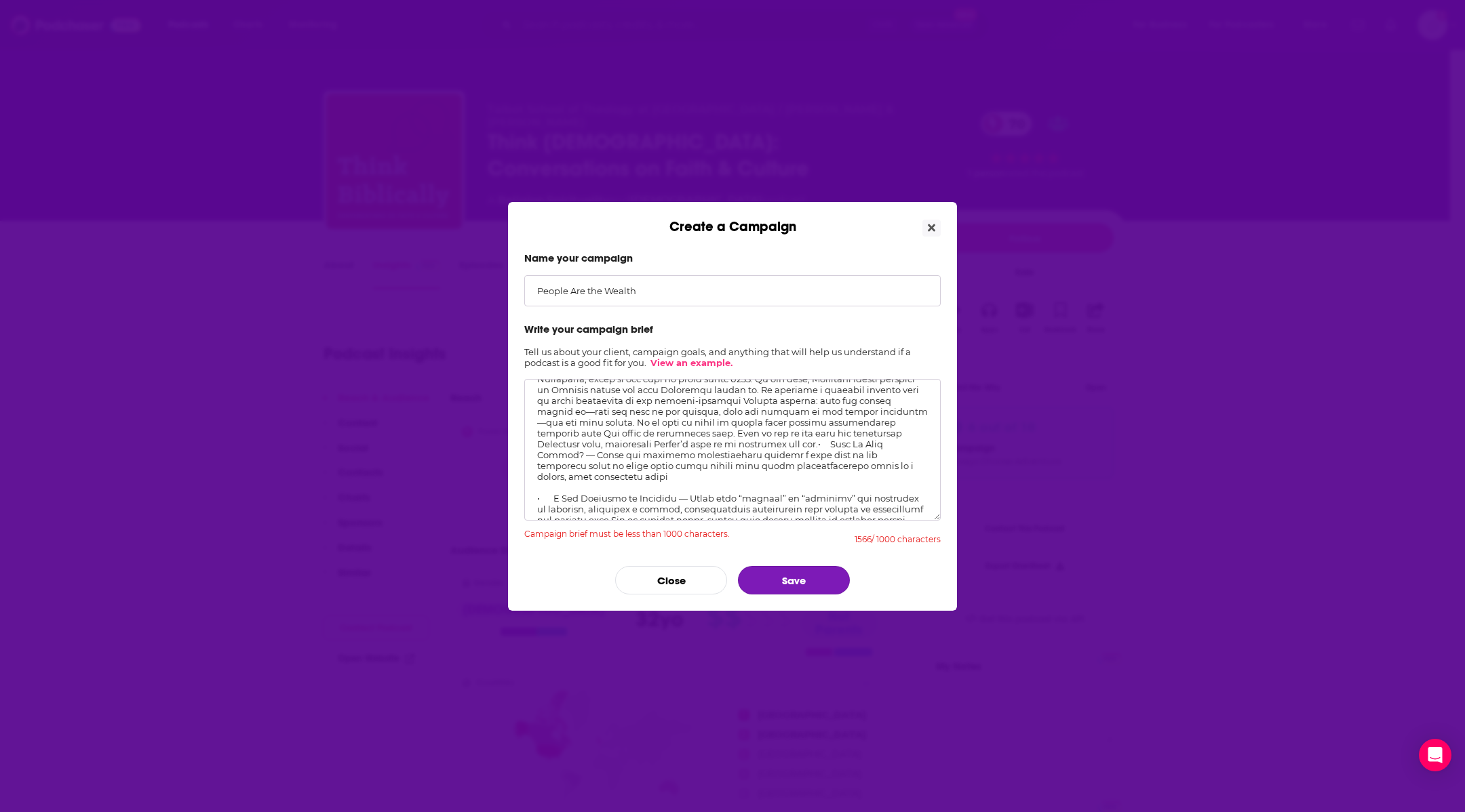
scroll to position [0, 0]
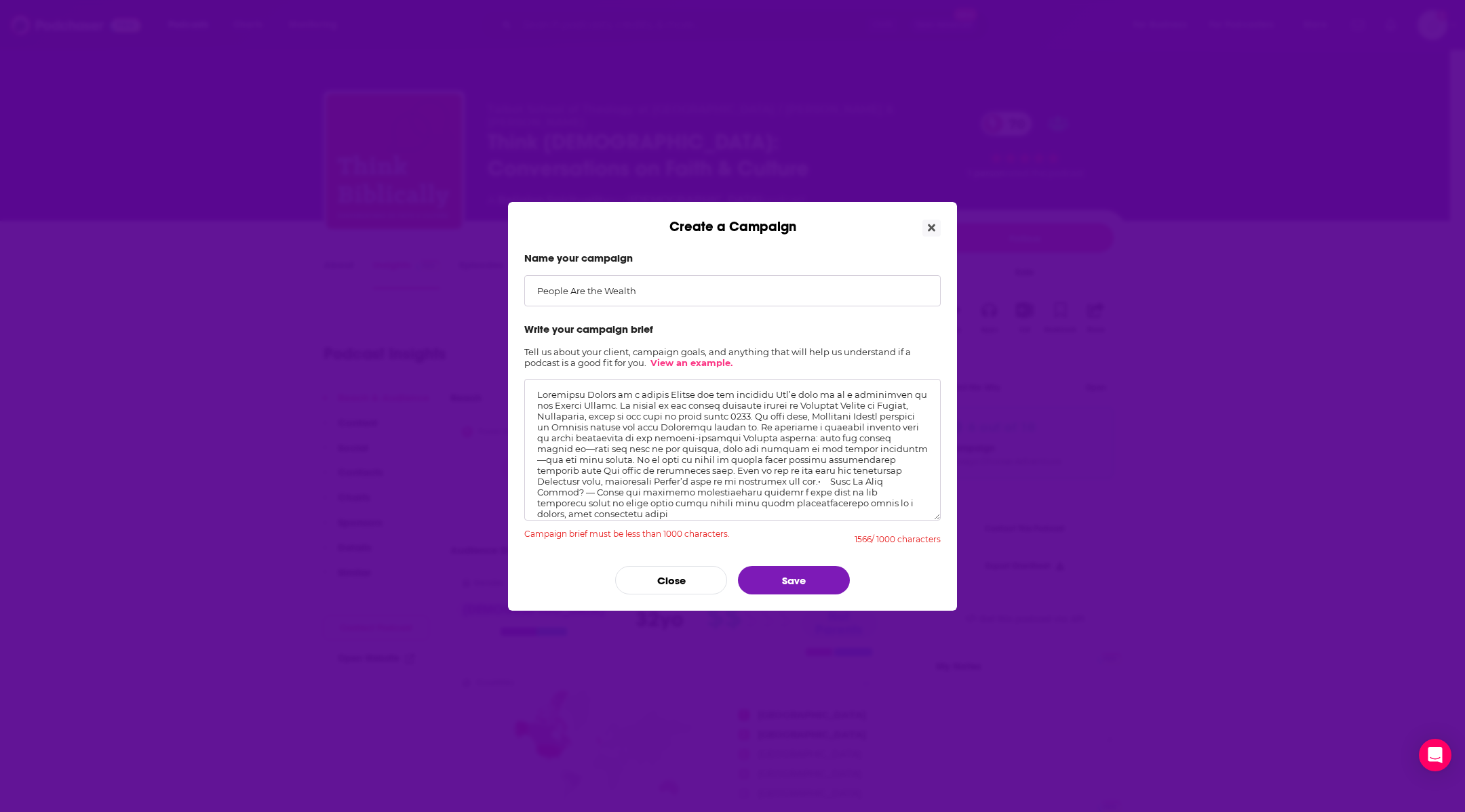
drag, startPoint x: 531, startPoint y: 395, endPoint x: 781, endPoint y: 411, distance: 250.5
click at [781, 411] on textarea "Create a Campaign" at bounding box center [733, 450] width 417 height 141
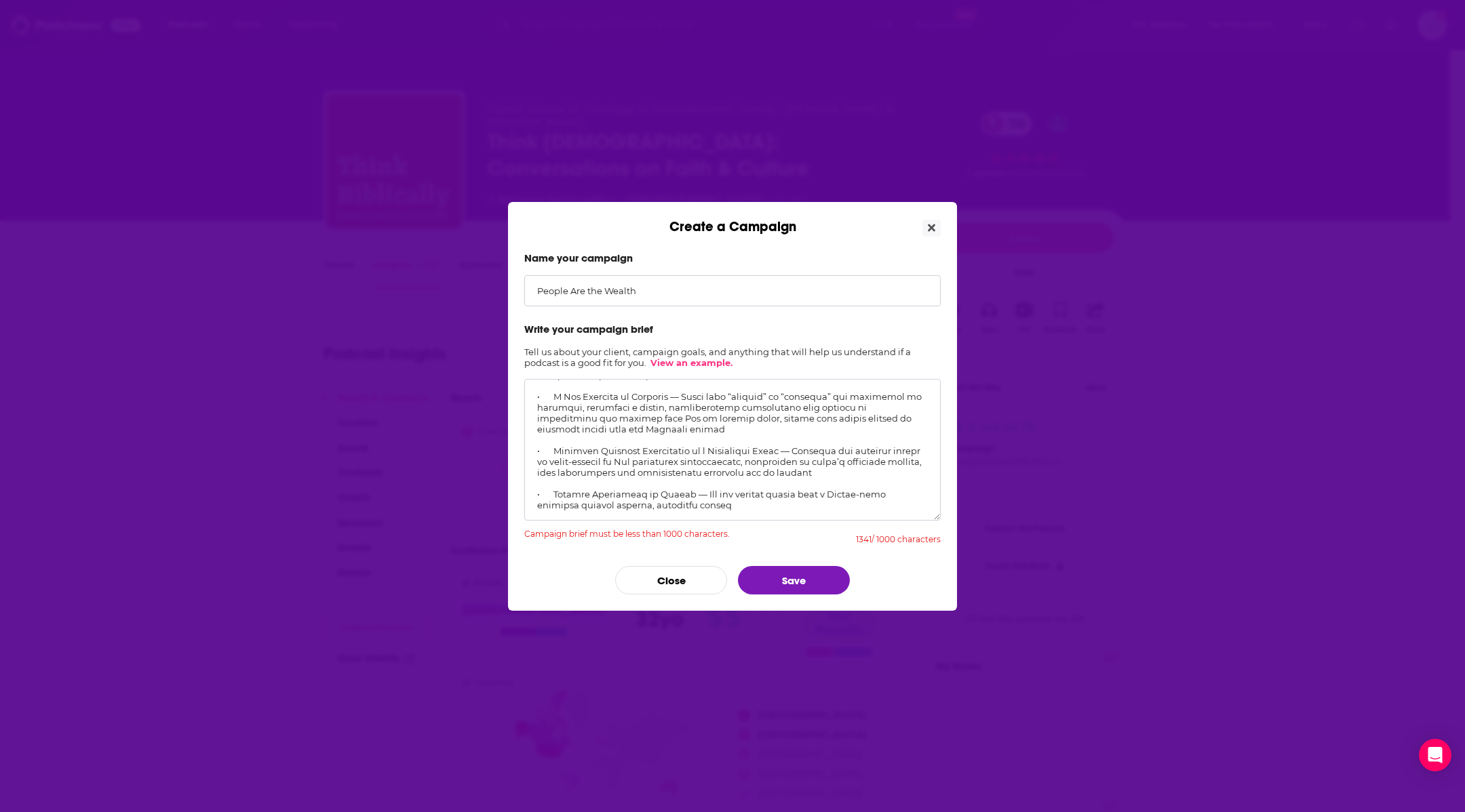
scroll to position [123, 0]
drag, startPoint x: 805, startPoint y: 431, endPoint x: 555, endPoint y: 431, distance: 250.0
click at [555, 431] on textarea "Create a Campaign" at bounding box center [733, 450] width 417 height 141
drag, startPoint x: 695, startPoint y: 468, endPoint x: 550, endPoint y: 468, distance: 145.0
click at [550, 468] on textarea "Create a Campaign" at bounding box center [733, 450] width 417 height 141
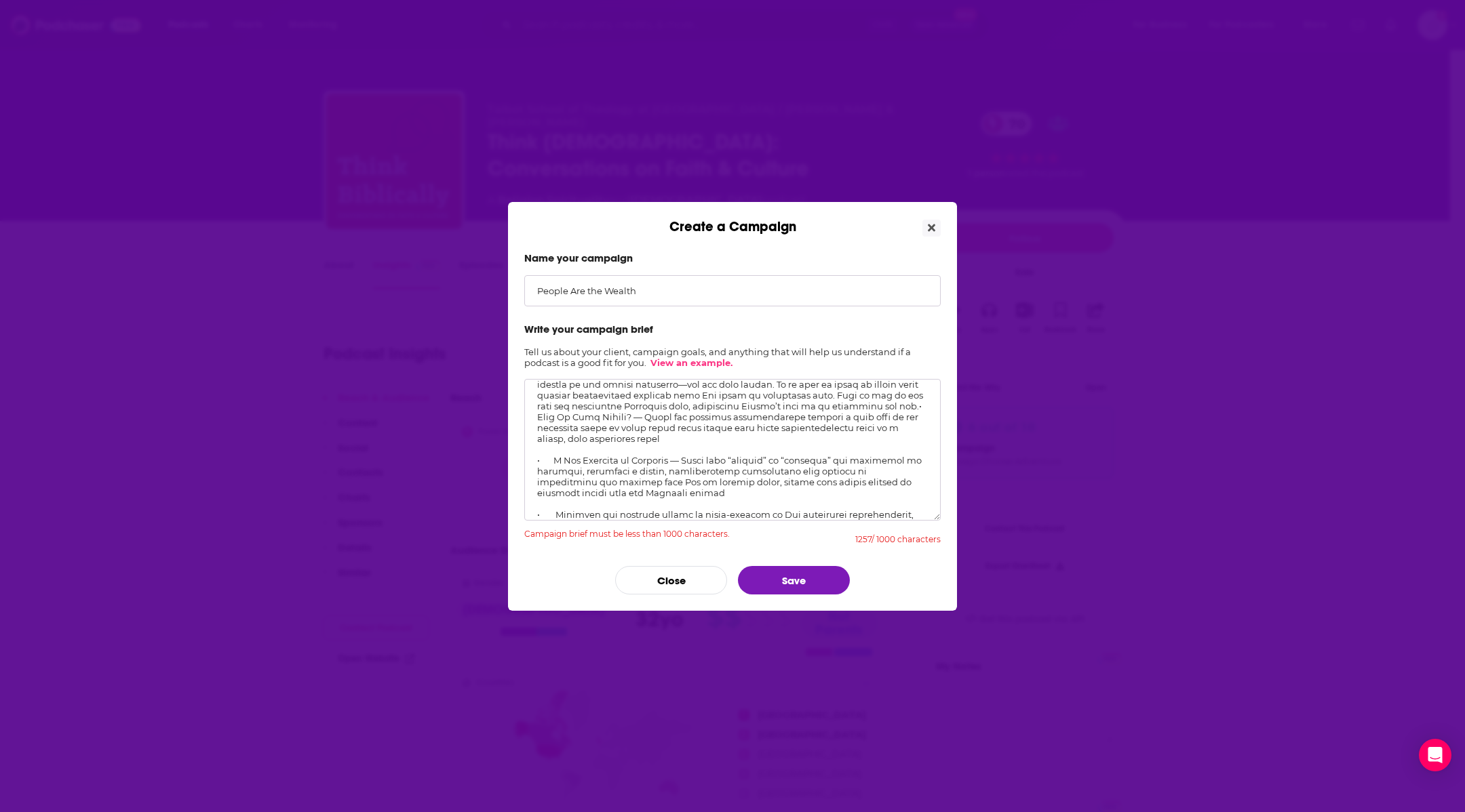
scroll to position [22, 0]
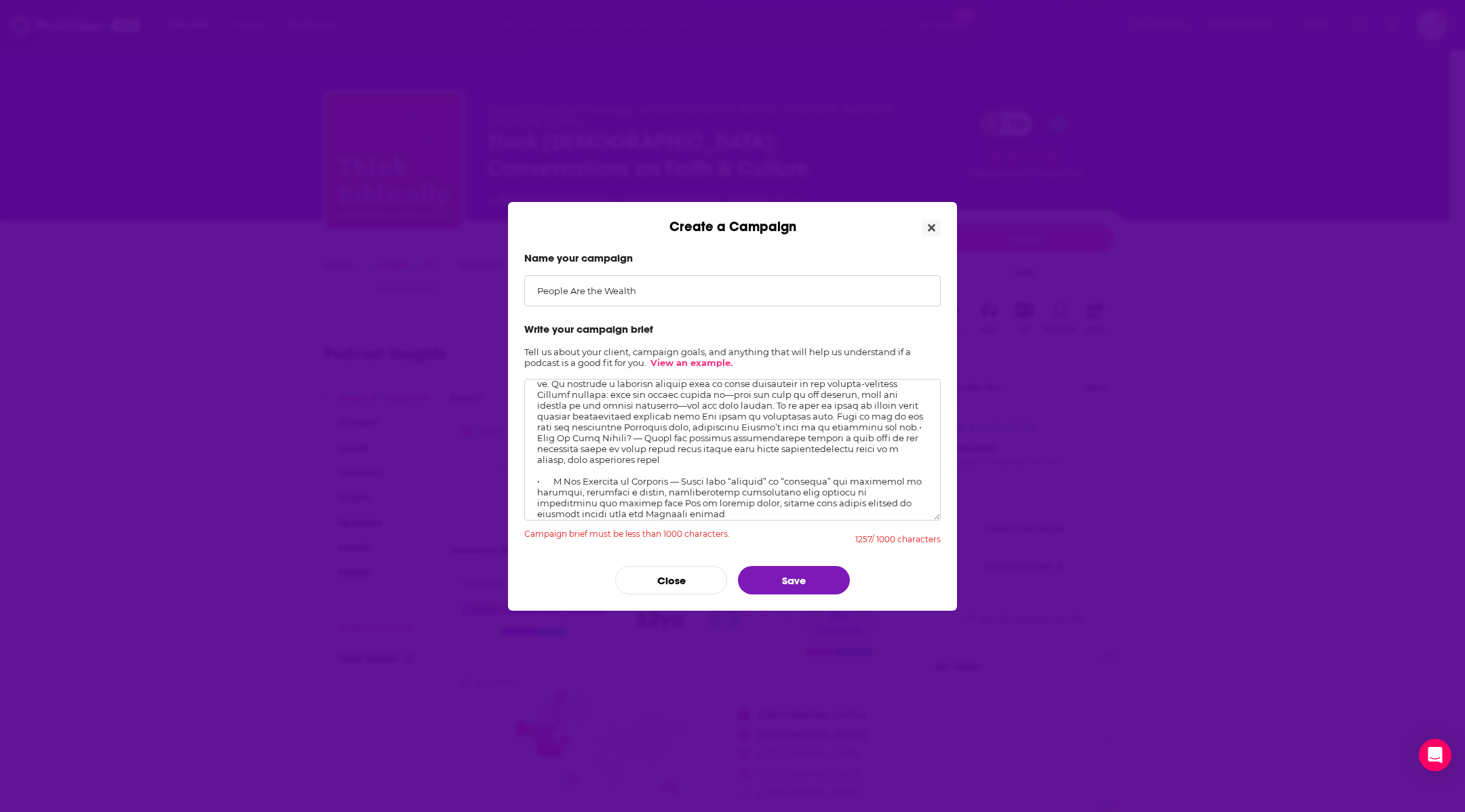
drag, startPoint x: 694, startPoint y: 475, endPoint x: 552, endPoint y: 476, distance: 142.0
click at [552, 476] on textarea "Create a Campaign" at bounding box center [733, 450] width 417 height 141
click at [628, 438] on textarea "Create a Campaign" at bounding box center [733, 450] width 417 height 141
drag, startPoint x: 641, startPoint y: 441, endPoint x: 527, endPoint y: 435, distance: 114.2
click at [527, 435] on textarea "Create a Campaign" at bounding box center [733, 450] width 417 height 141
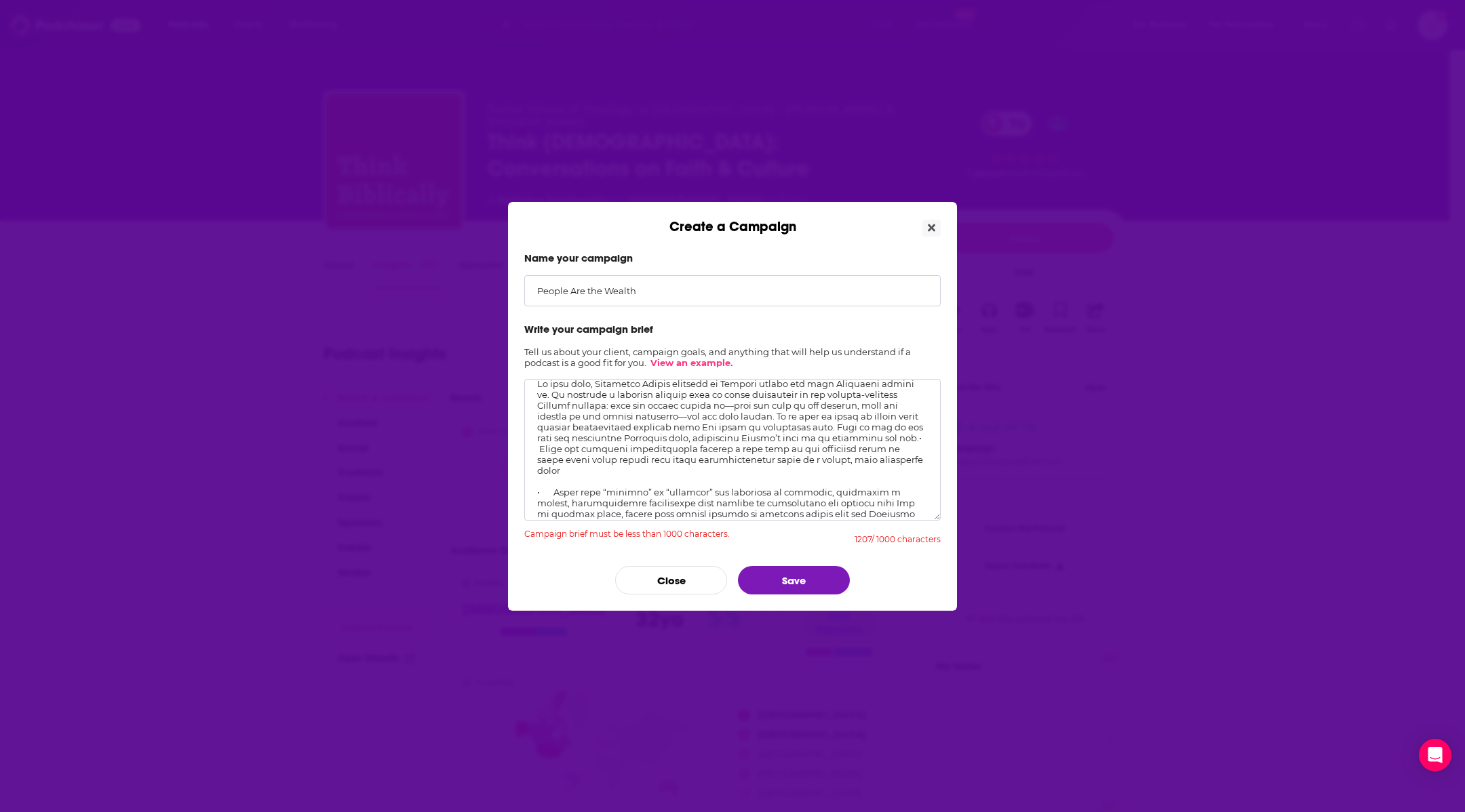
scroll to position [0, 0]
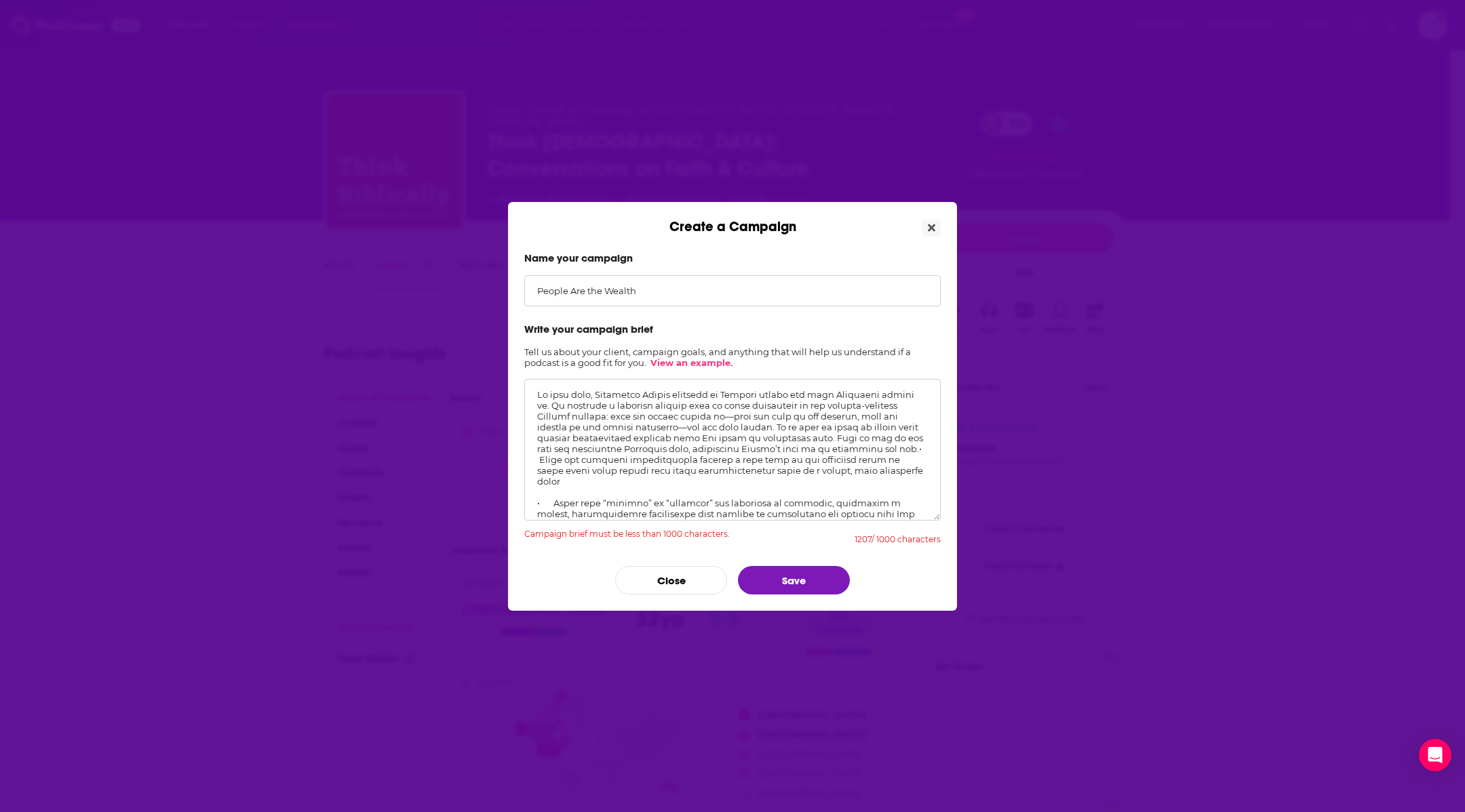
drag, startPoint x: 776, startPoint y: 425, endPoint x: 922, endPoint y: 450, distance: 148.1
click at [922, 450] on textarea "Create a Campaign" at bounding box center [733, 450] width 417 height 141
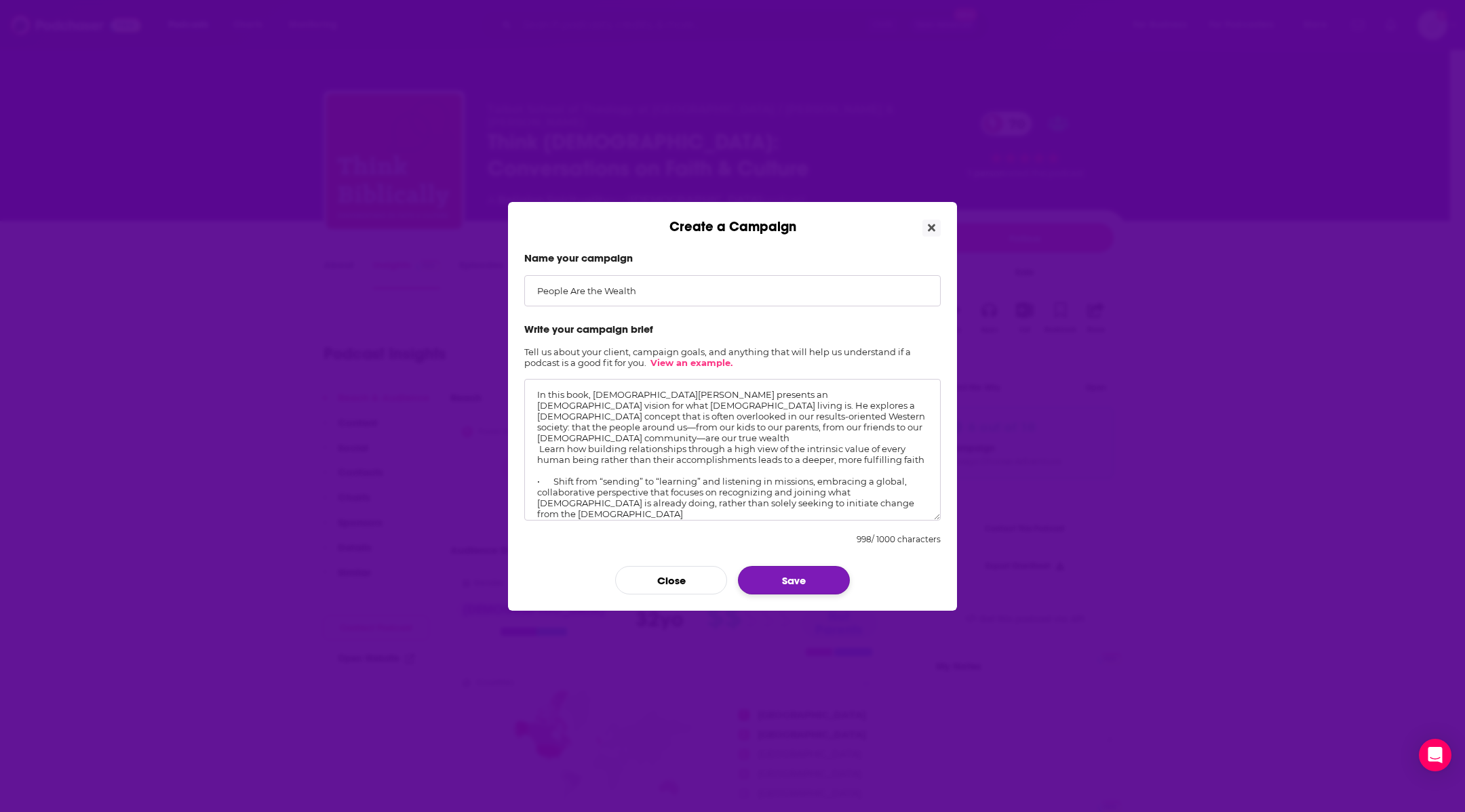
type textarea "In this book, [DEMOGRAPHIC_DATA][PERSON_NAME] presents an [DEMOGRAPHIC_DATA] vi…"
click at [807, 569] on button "Save" at bounding box center [793, 580] width 112 height 28
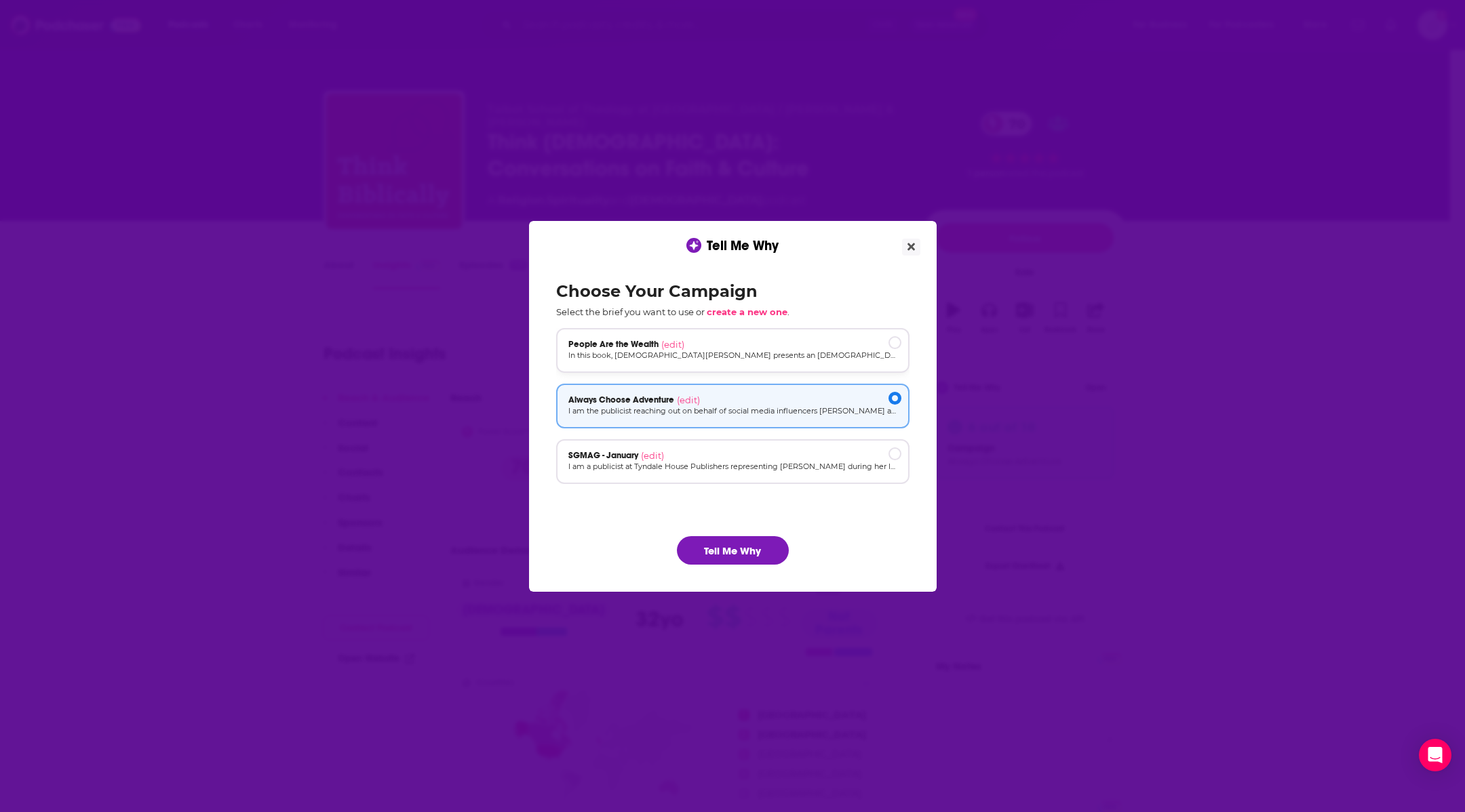
click at [885, 342] on div "People Are the Wealth (edit)" at bounding box center [733, 344] width 329 height 11
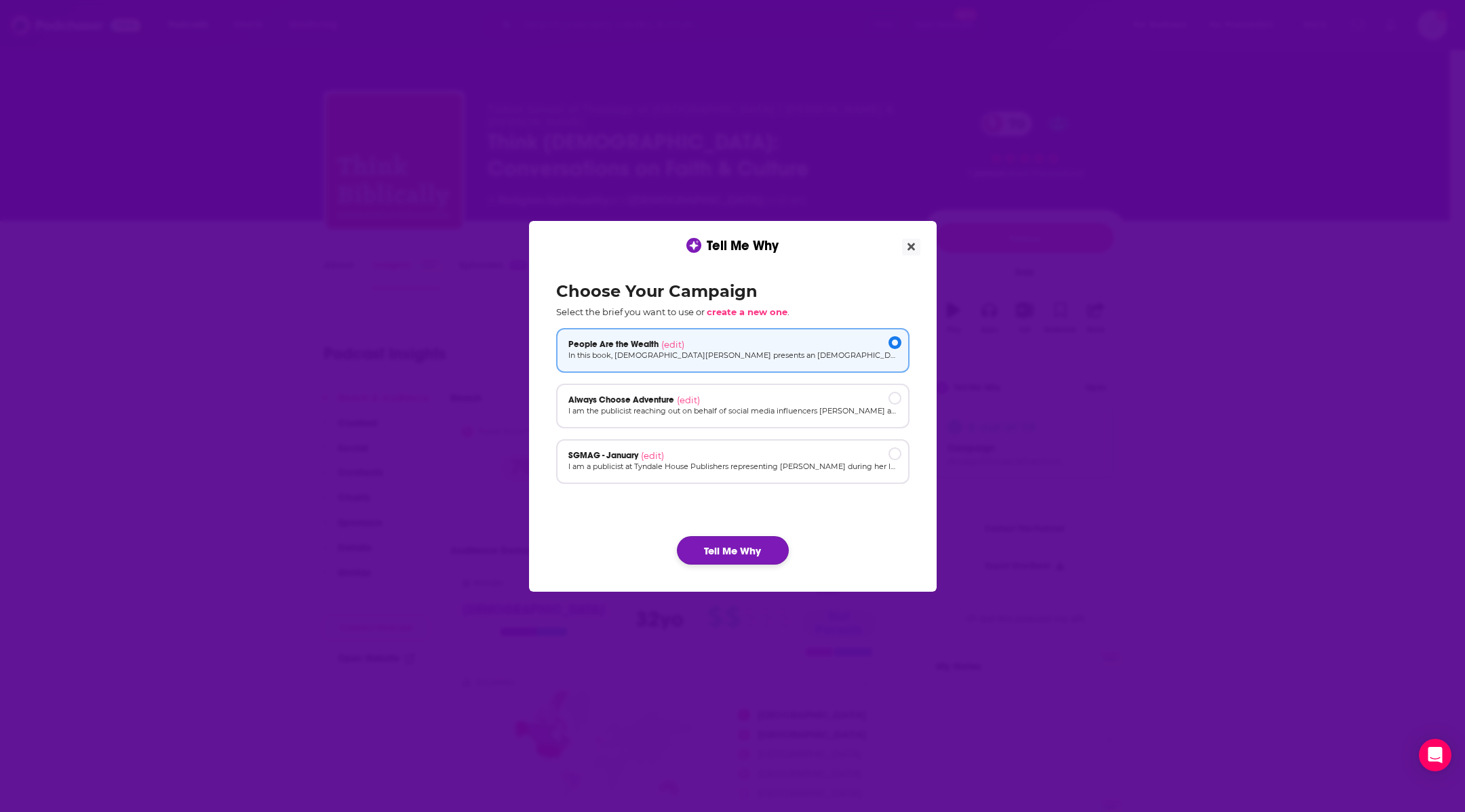
click at [729, 553] on button "Tell Me Why" at bounding box center [733, 550] width 112 height 28
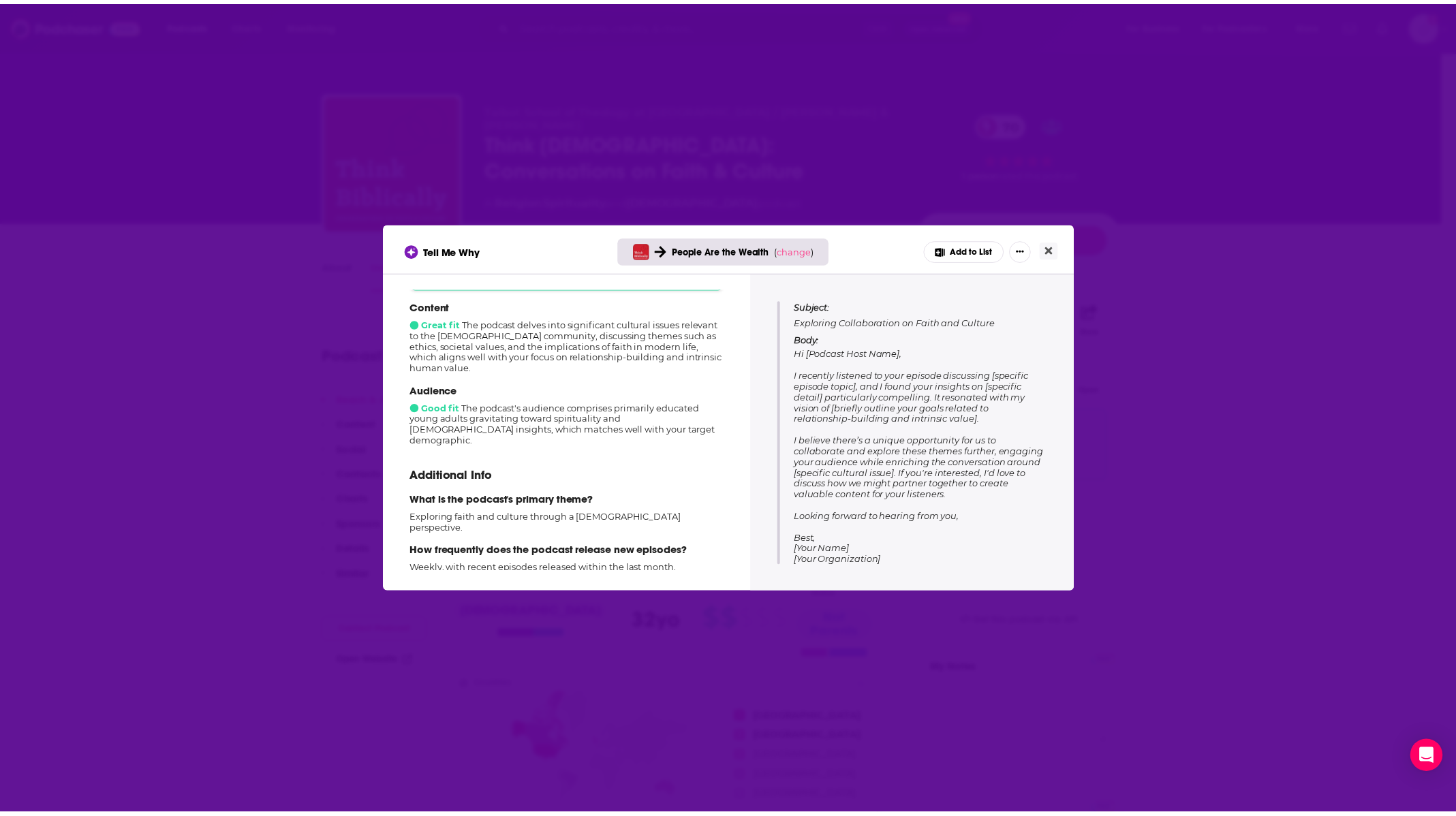
scroll to position [180, 0]
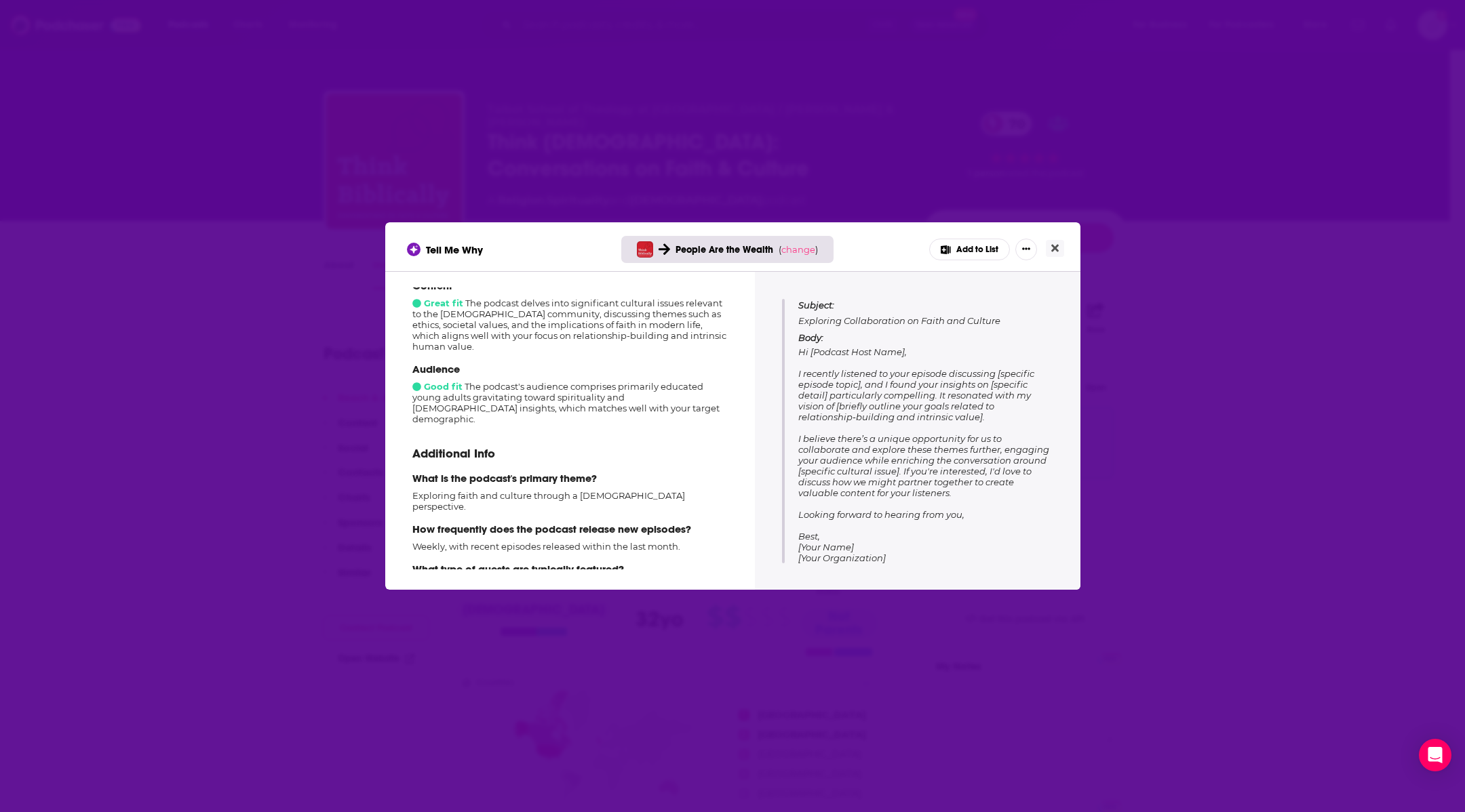
click at [718, 102] on div "Tell Me Why People Are the Wealth ( change ) Add to List How well does this pod…" at bounding box center [732, 406] width 1465 height 812
click at [1056, 244] on icon "Close" at bounding box center [1055, 248] width 7 height 11
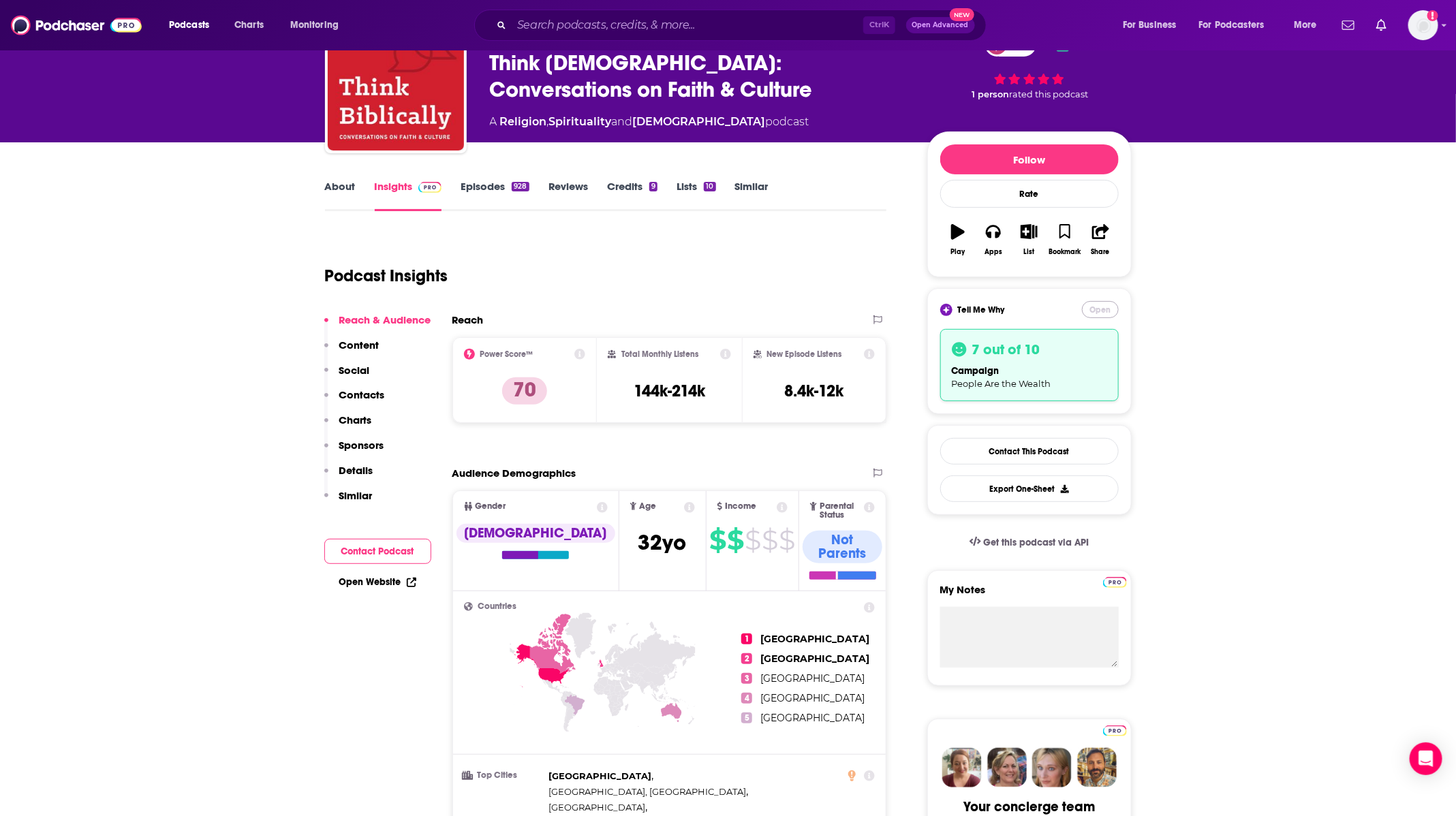
scroll to position [0, 0]
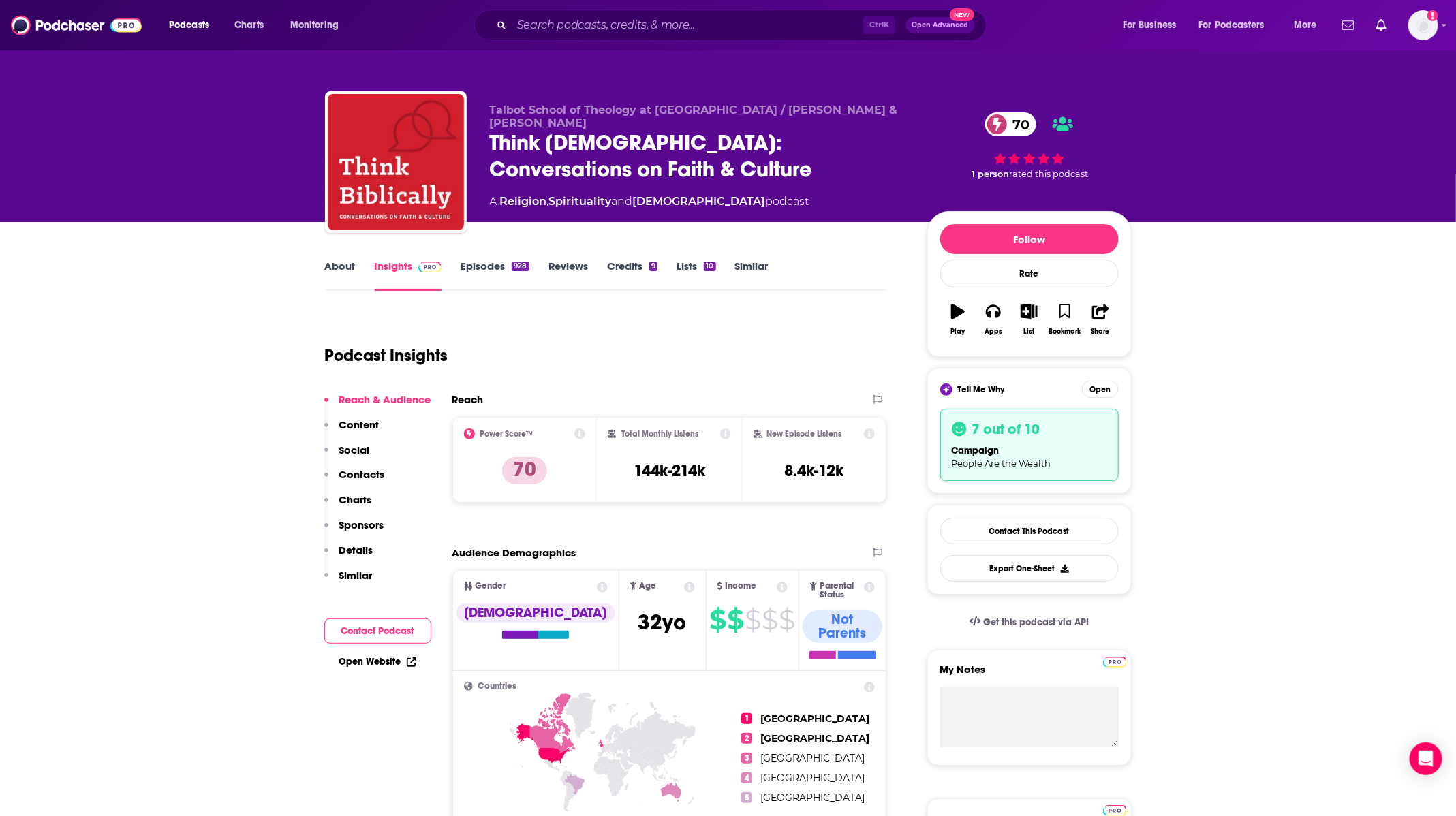
click at [495, 260] on link "Episodes 928" at bounding box center [495, 276] width 68 height 32
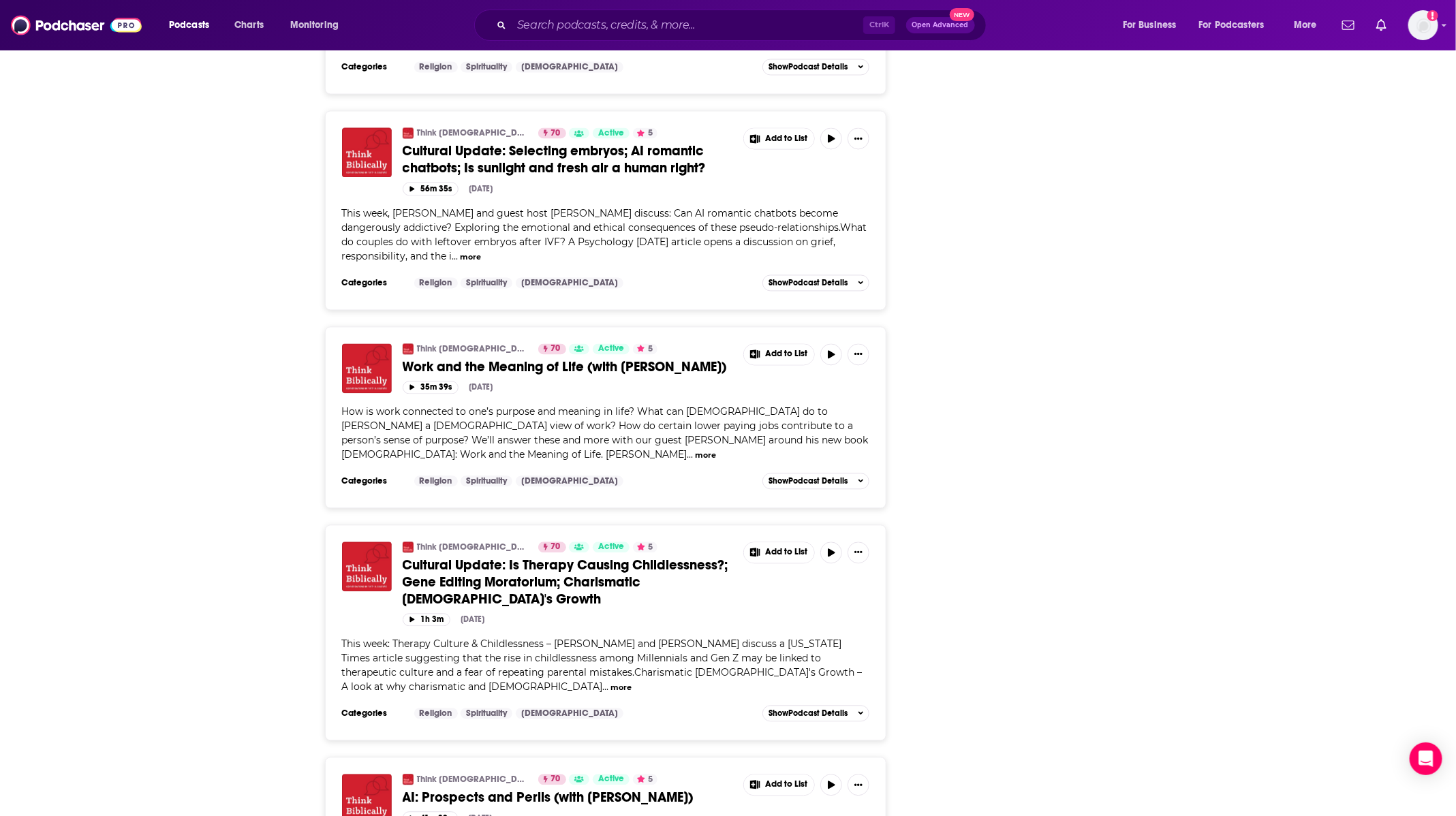
scroll to position [4394, 0]
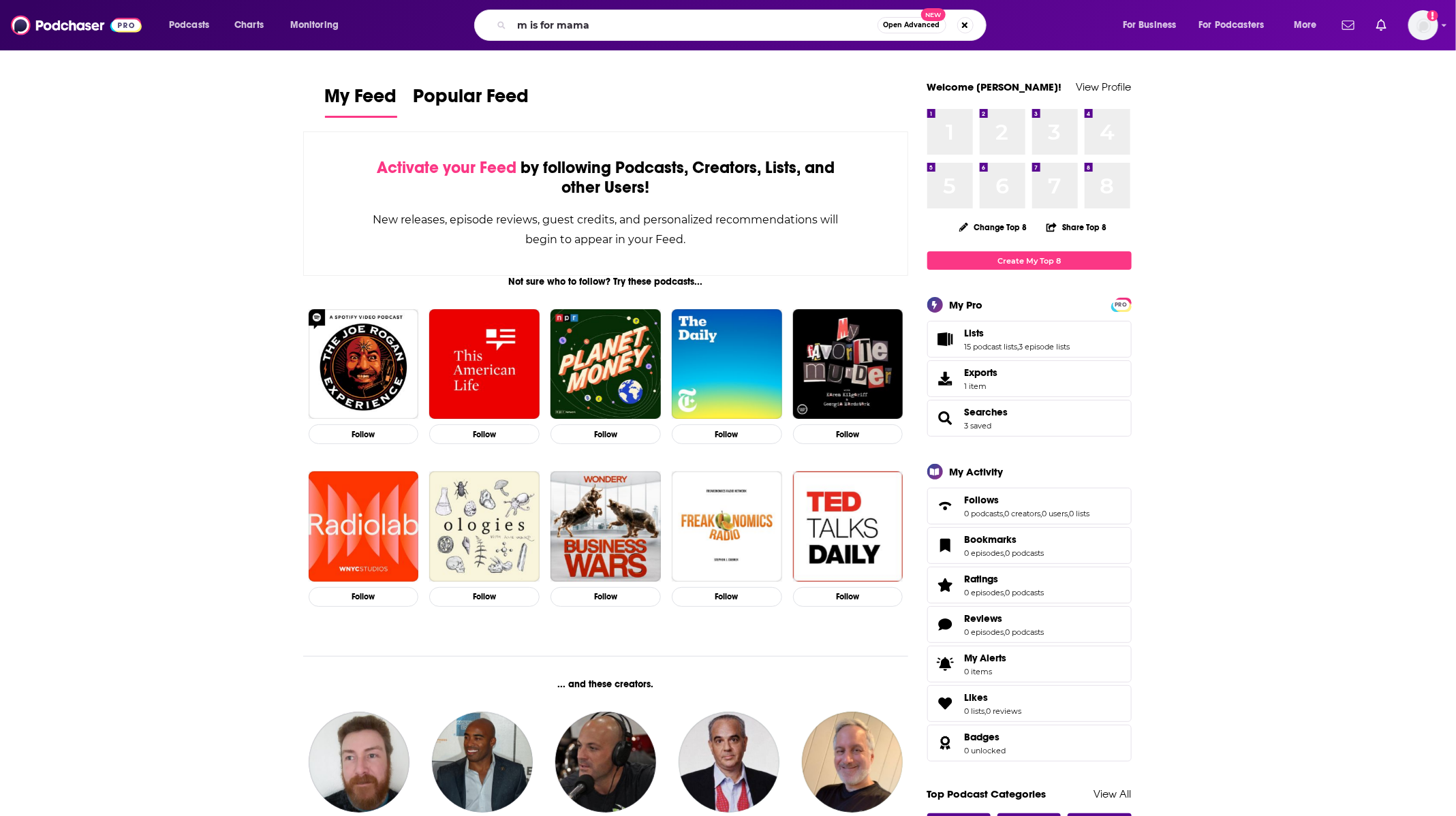
type input "m is for mama"
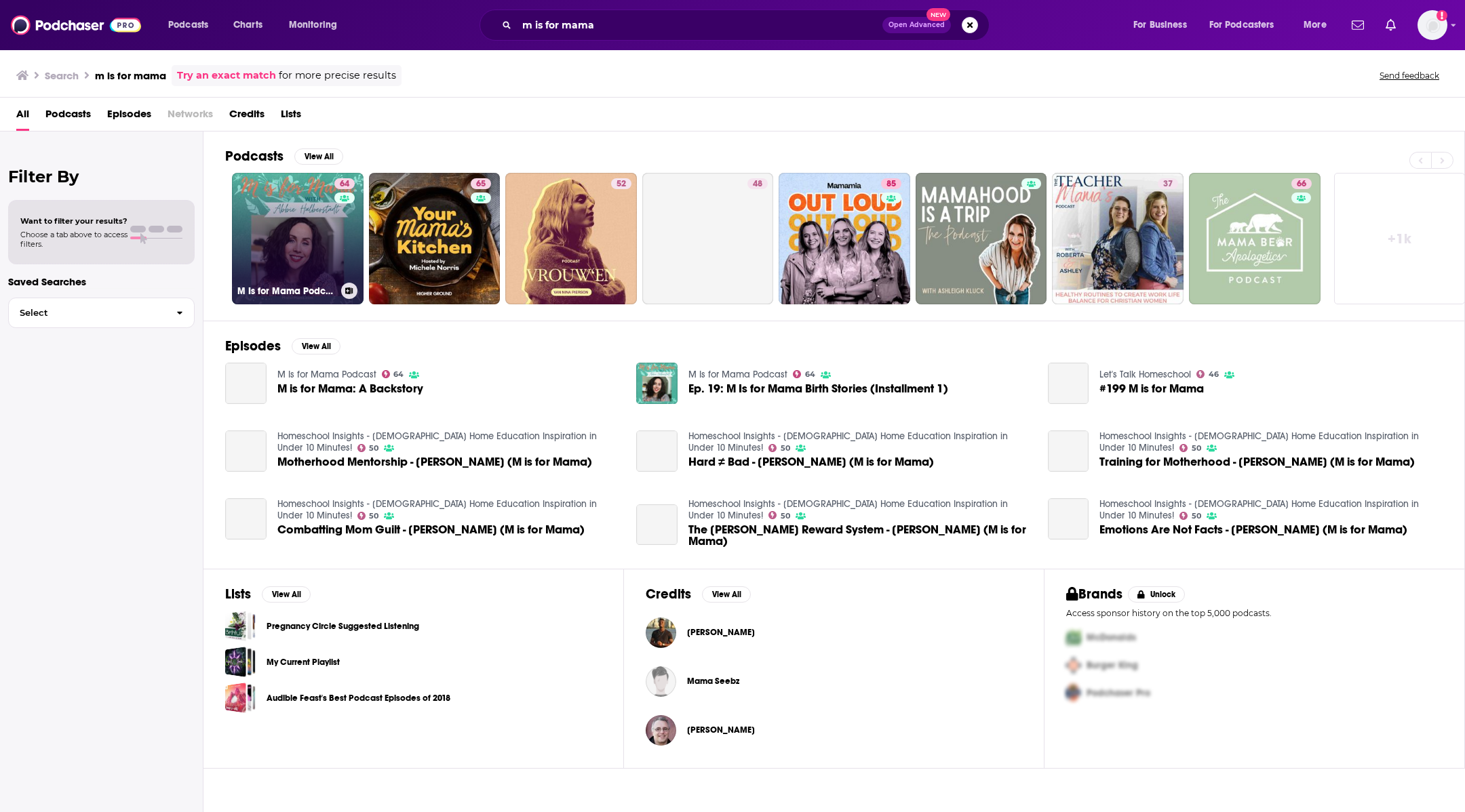
click at [293, 255] on link "64 M Is for Mama Podcast" at bounding box center [297, 238] width 131 height 131
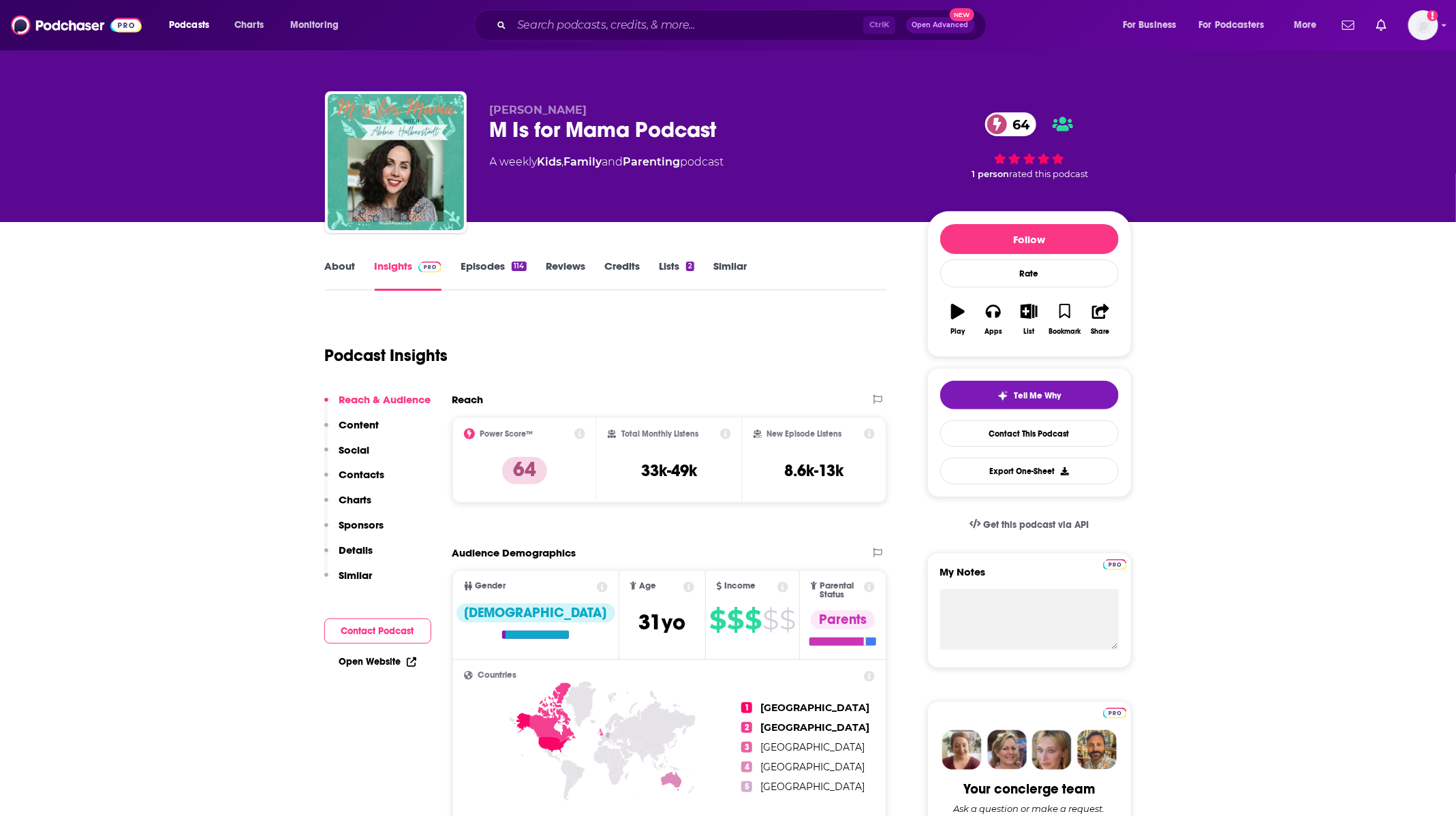
click at [507, 264] on link "Episodes 114" at bounding box center [493, 276] width 66 height 32
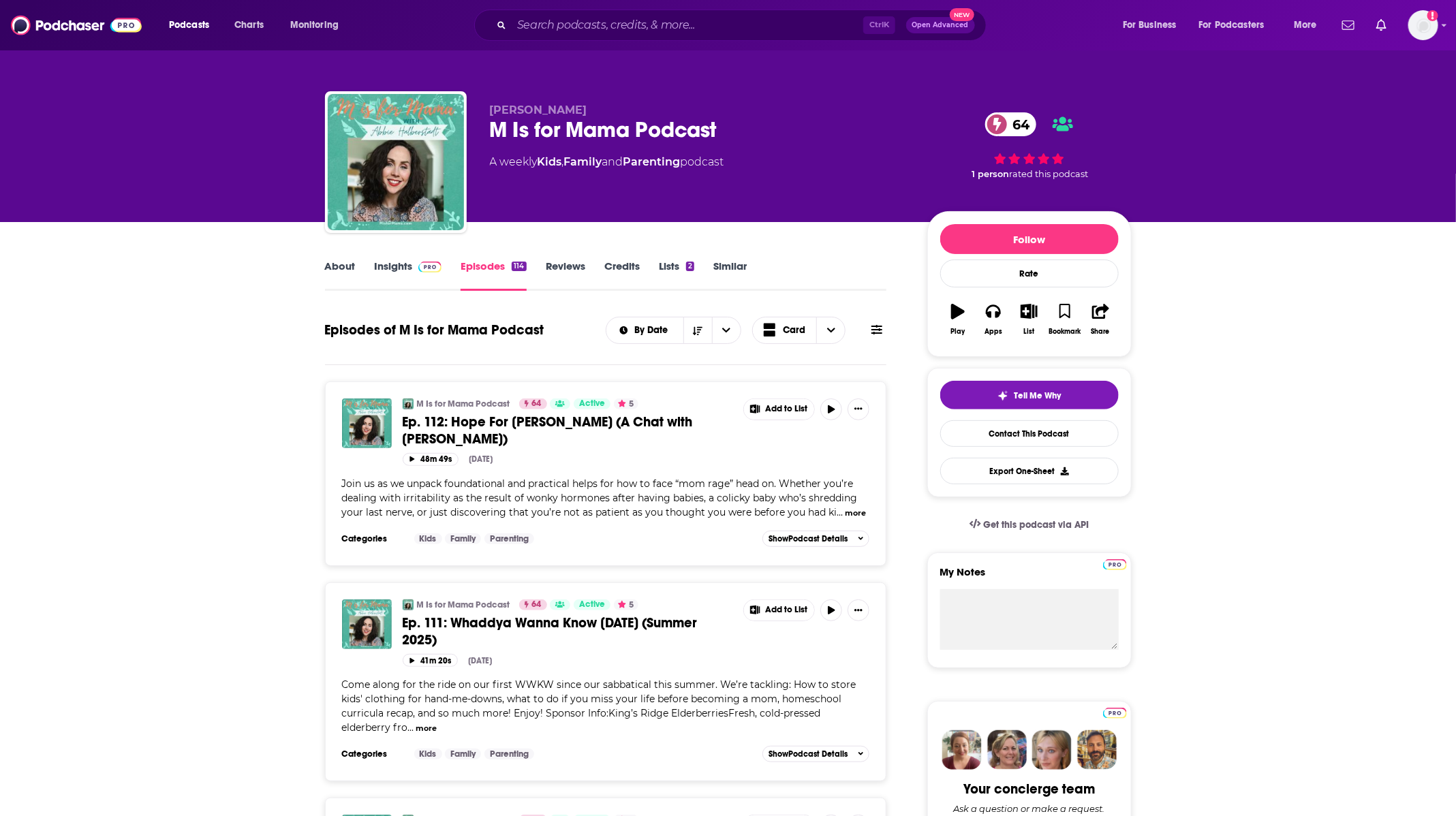
click at [882, 321] on div "By Date Card" at bounding box center [746, 330] width 280 height 27
click at [871, 325] on icon at bounding box center [877, 329] width 11 height 11
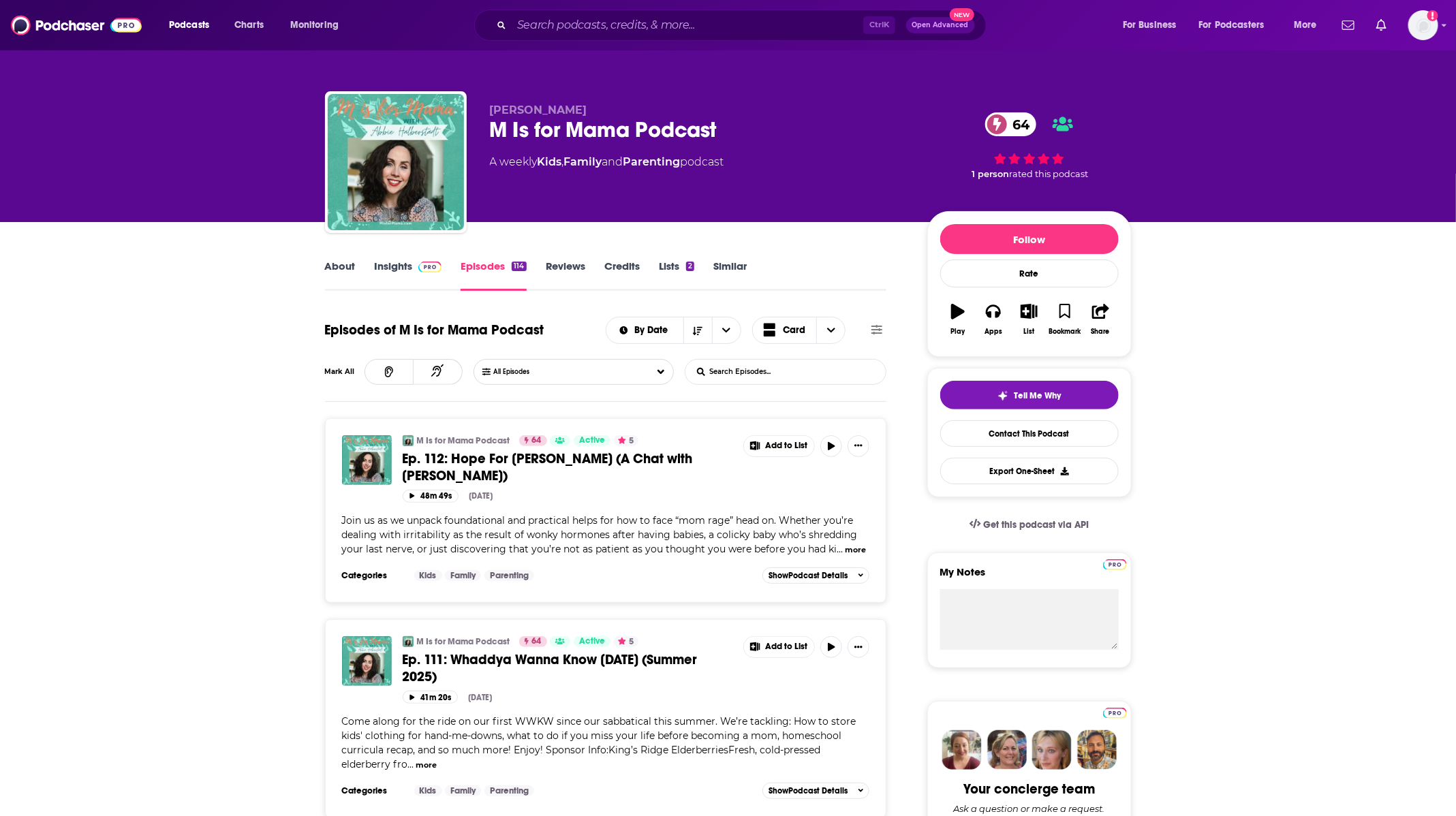
click at [834, 372] on form "List Search Input Search Episodes..." at bounding box center [785, 371] width 201 height 26
click at [738, 372] on input "List Search Input" at bounding box center [757, 371] width 142 height 24
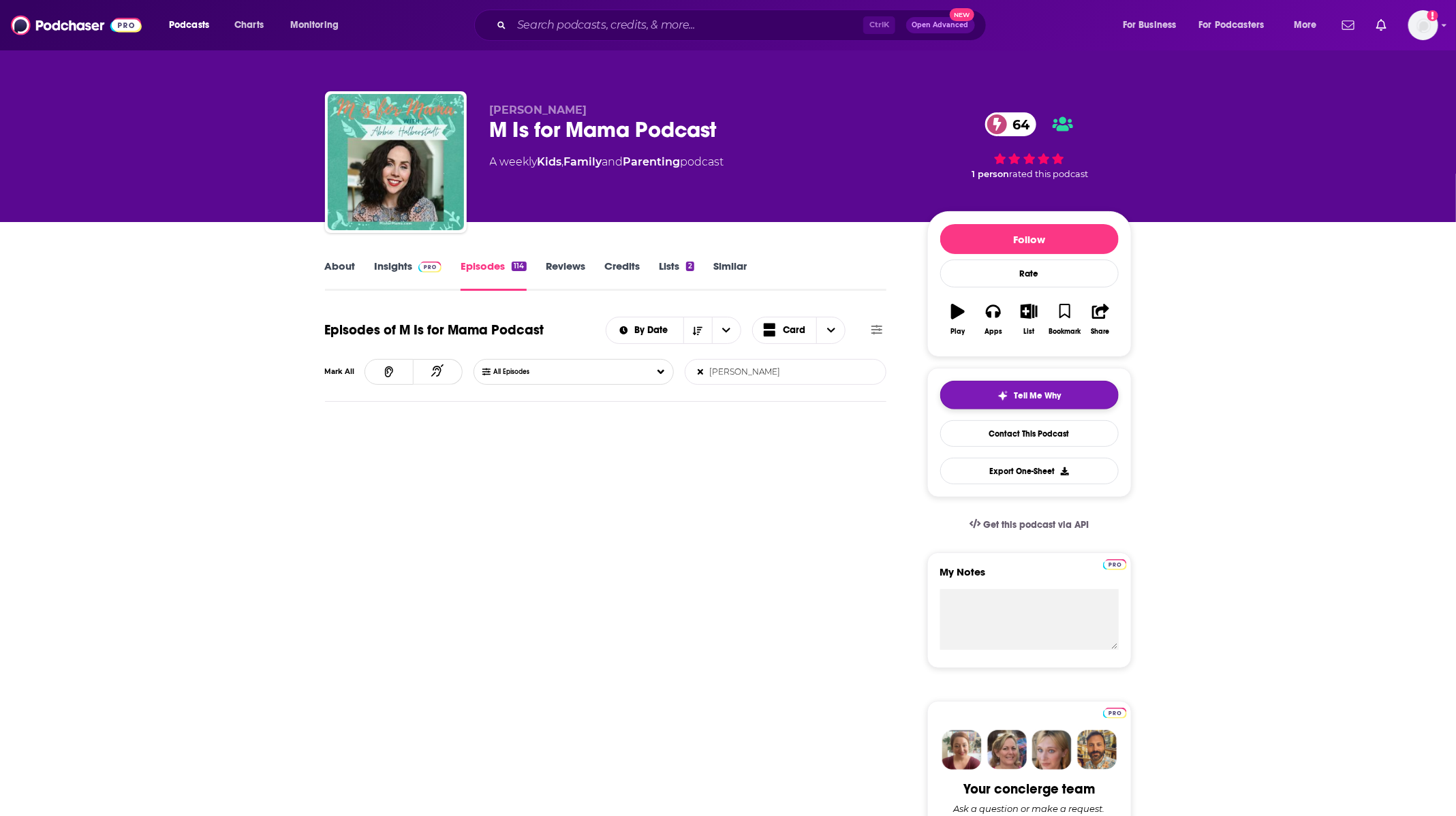
type input "alisa childers"
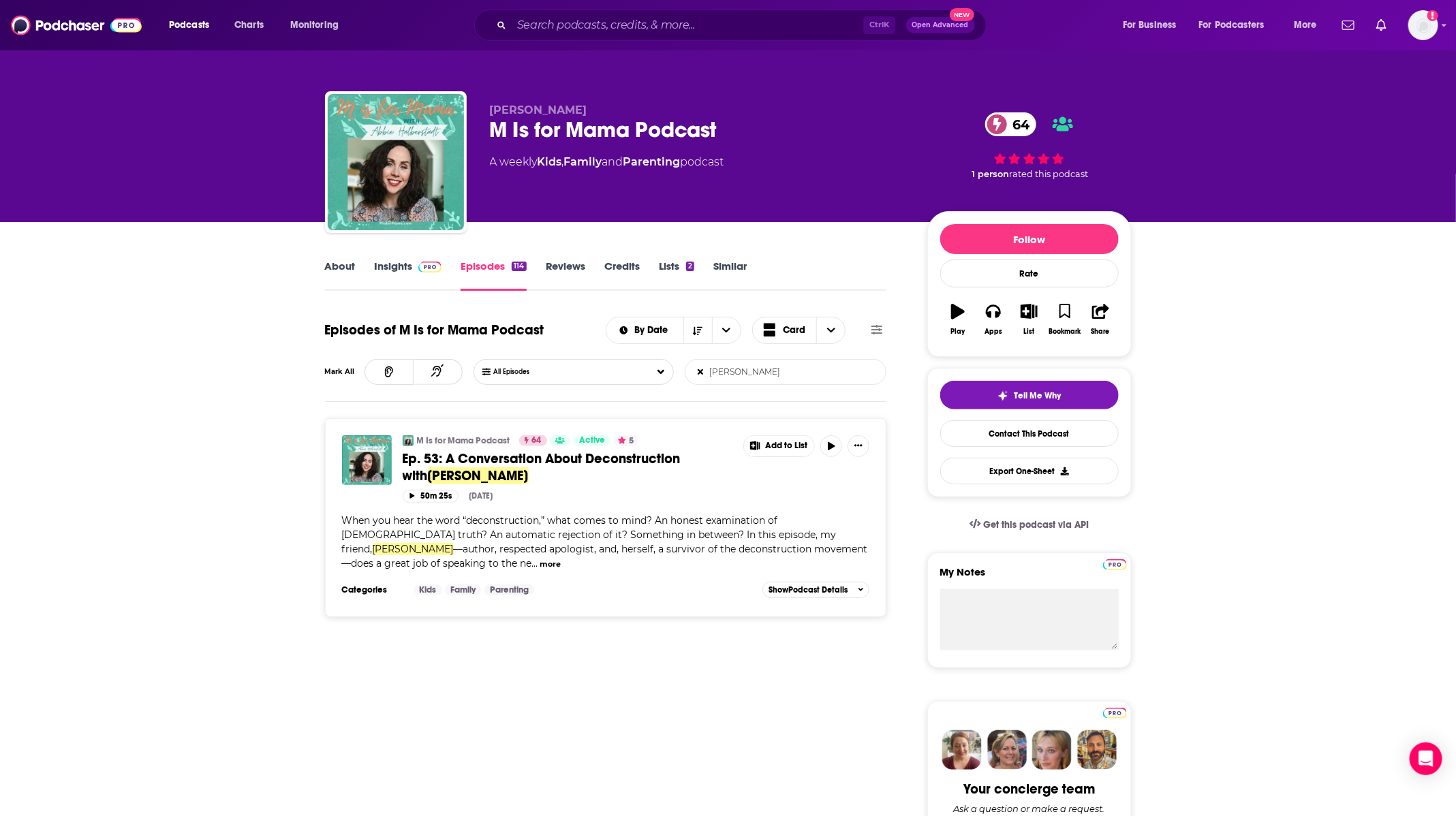
click at [343, 562] on span "When you hear the word “deconstruction,” what comes to mind? An honest examinat…" at bounding box center [605, 542] width 526 height 55
click at [540, 562] on button "more" at bounding box center [550, 564] width 21 height 12
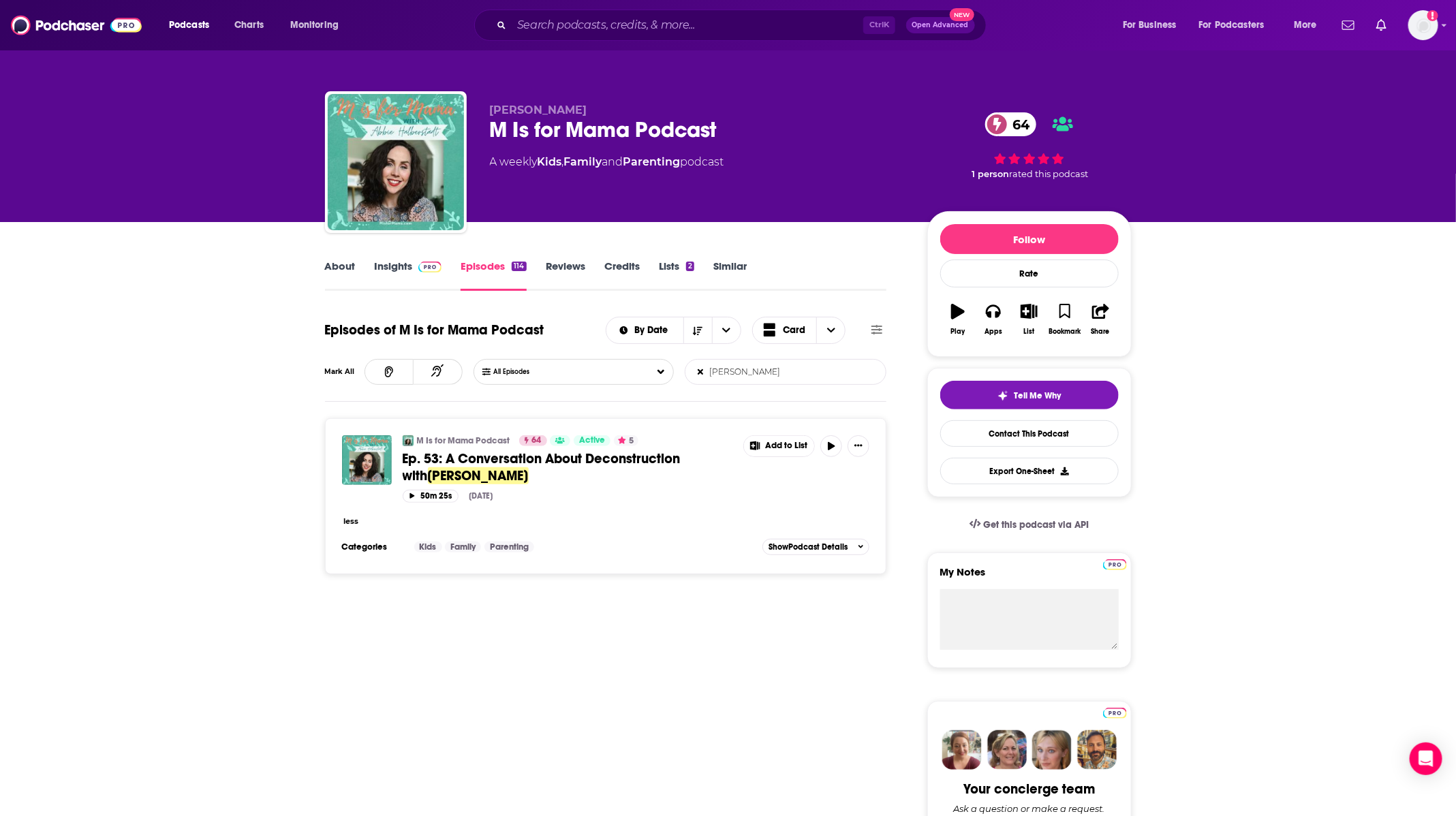
click at [356, 518] on button "less" at bounding box center [351, 521] width 15 height 12
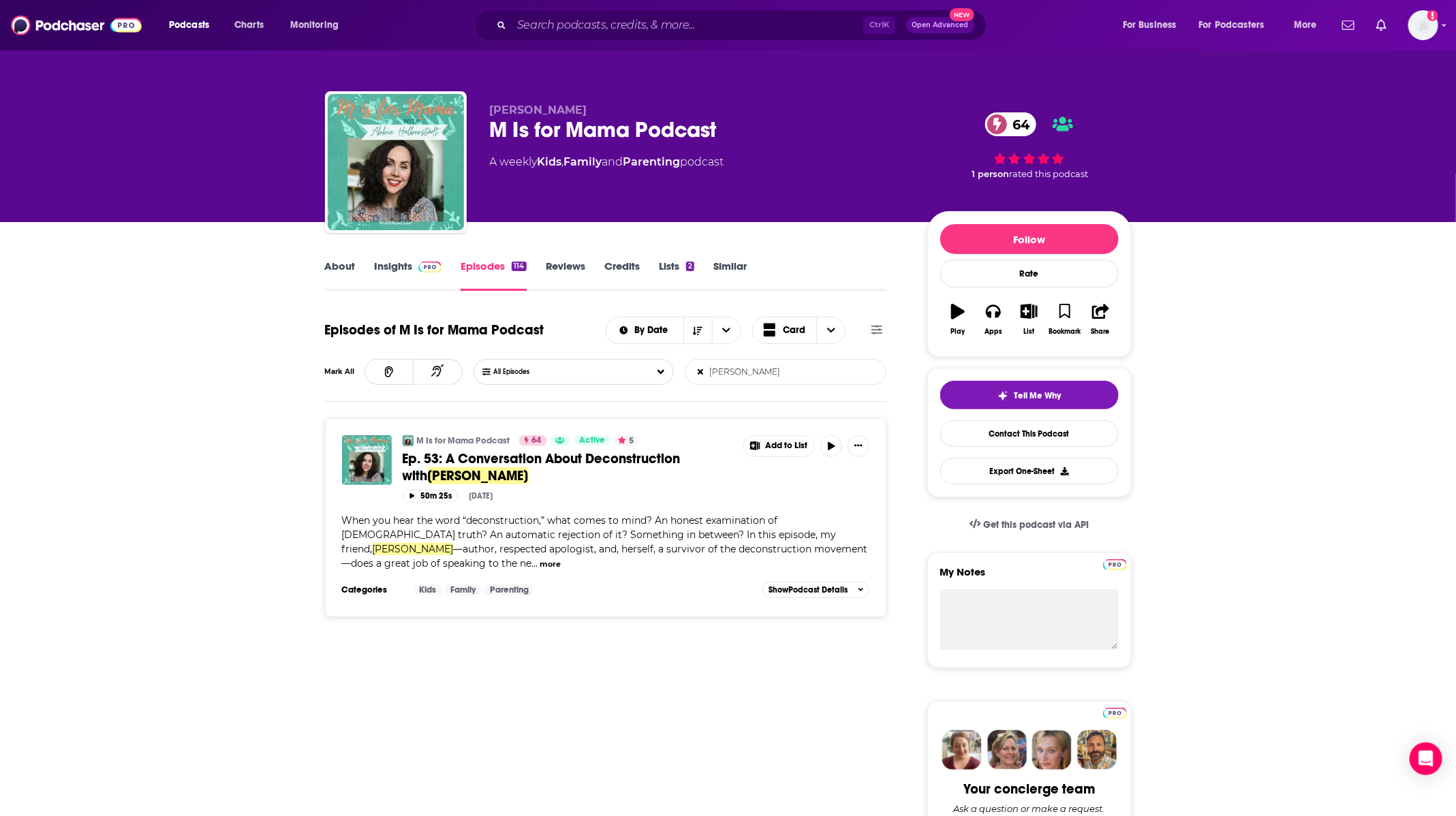
click at [532, 456] on span "Ep. 53: A Conversation About Deconstruction with" at bounding box center [542, 467] width 278 height 34
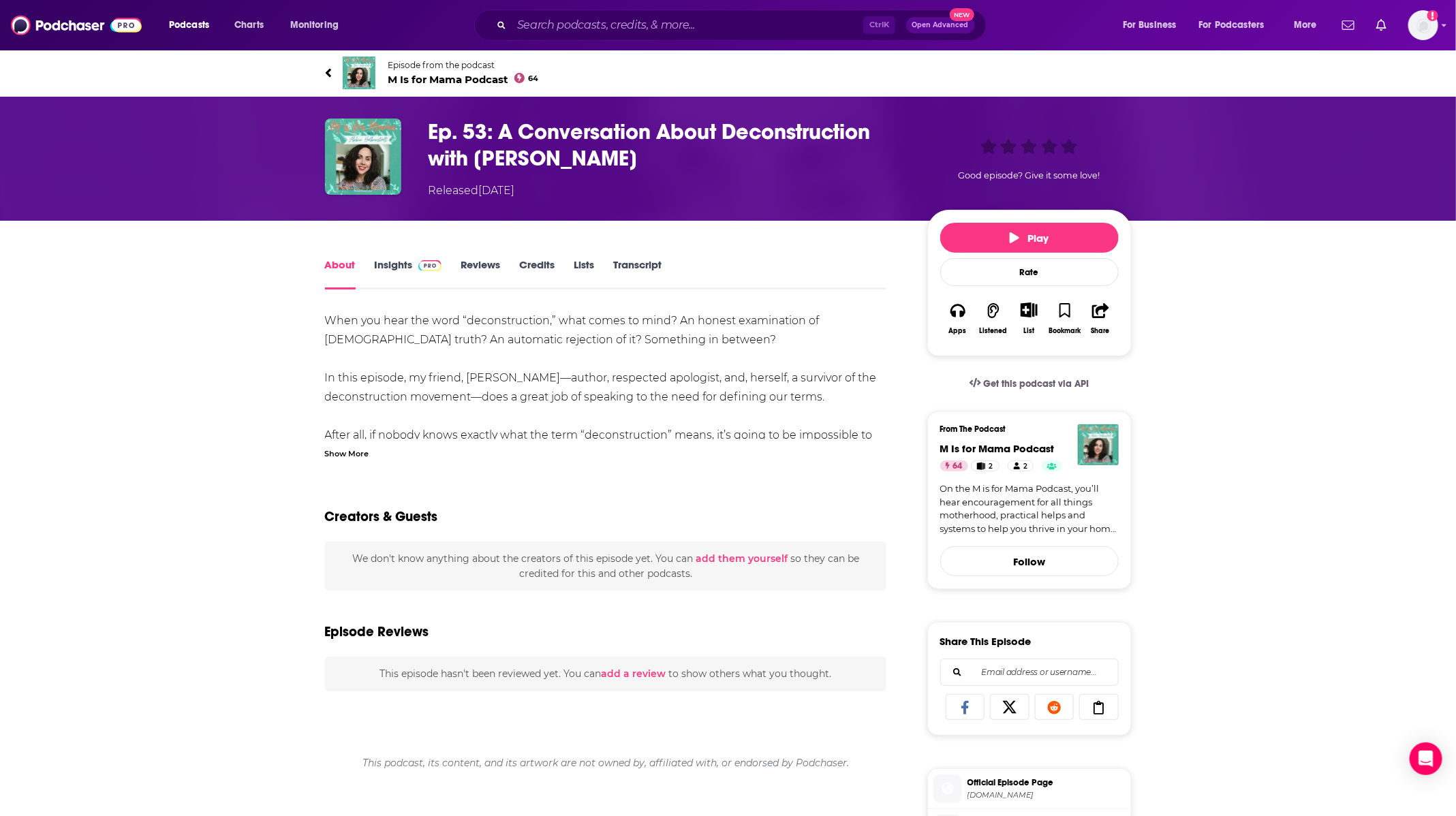
click at [362, 452] on div "Show More" at bounding box center [347, 453] width 44 height 13
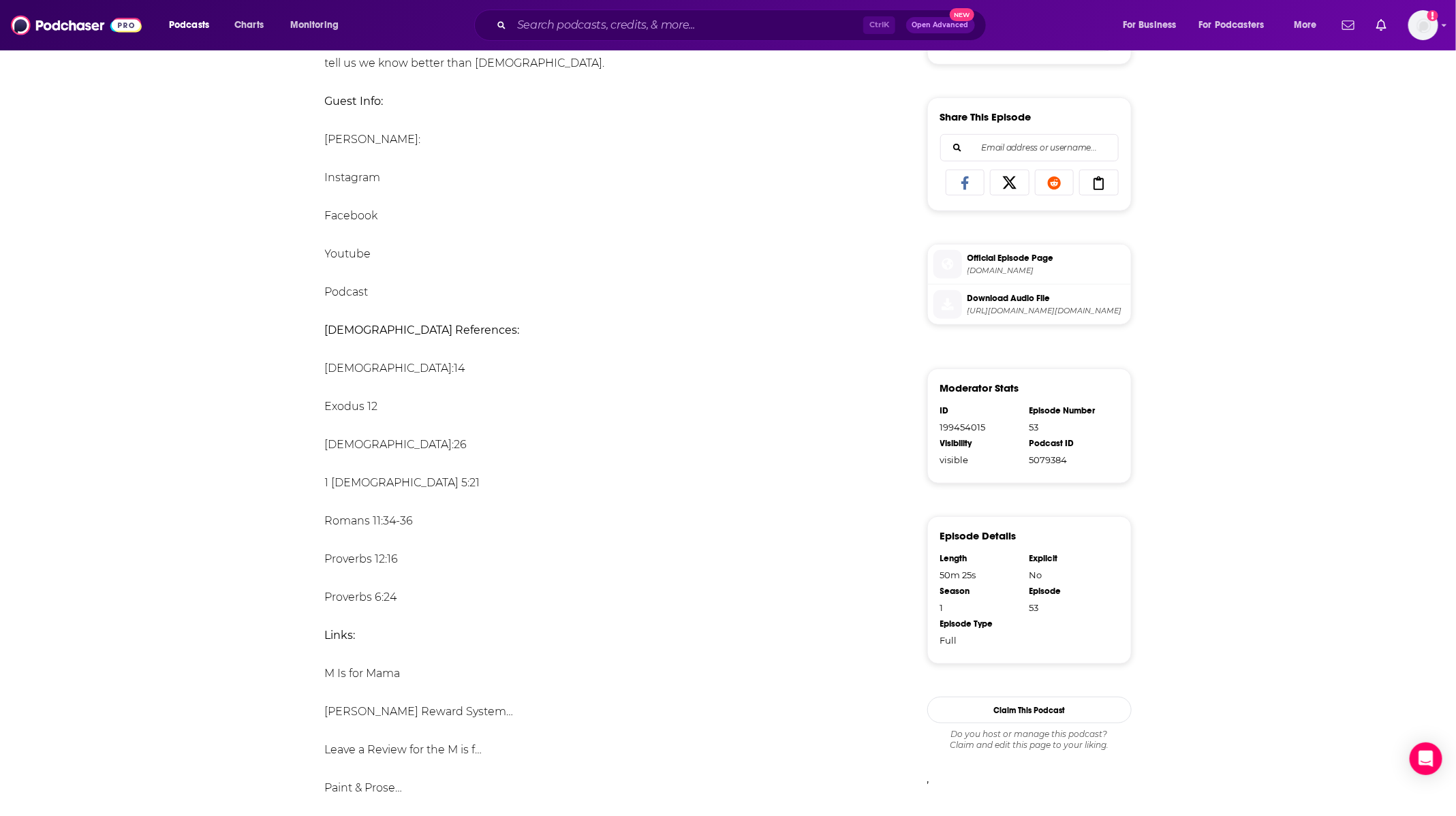
scroll to position [511, 0]
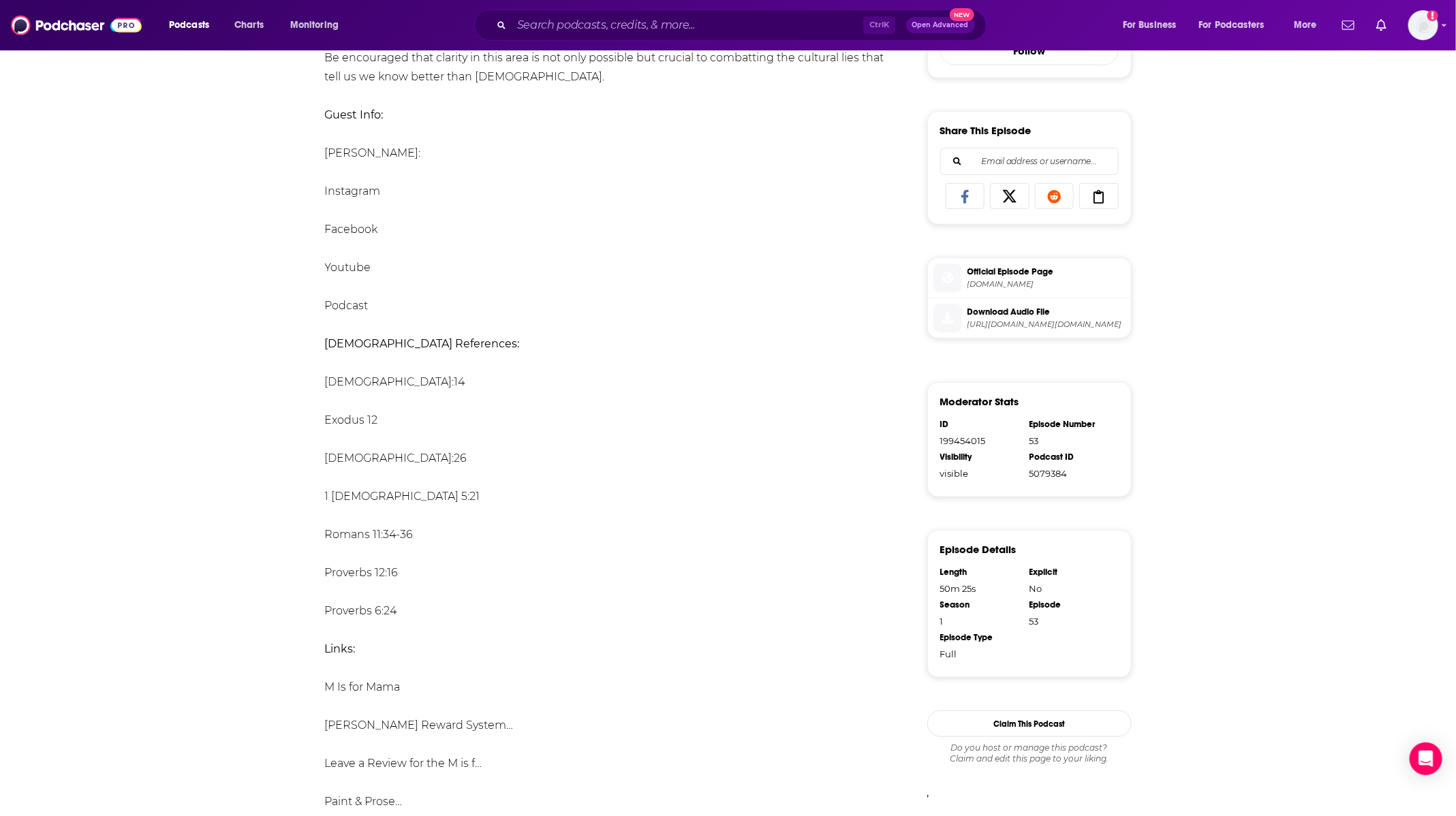
click at [190, 548] on div "About Insights Reviews Credits Lists Transcript When you hear the word “deconst…" at bounding box center [728, 645] width 1456 height 1870
click at [251, 390] on div "About Insights Reviews Credits Lists Transcript When you hear the word “deconst…" at bounding box center [728, 645] width 1456 height 1870
